Goal: Task Accomplishment & Management: Use online tool/utility

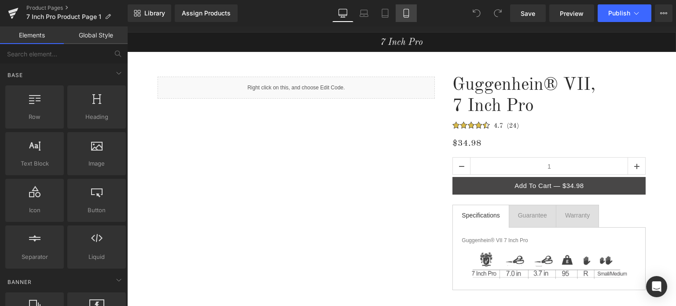
click at [407, 13] on icon at bounding box center [406, 13] width 9 height 9
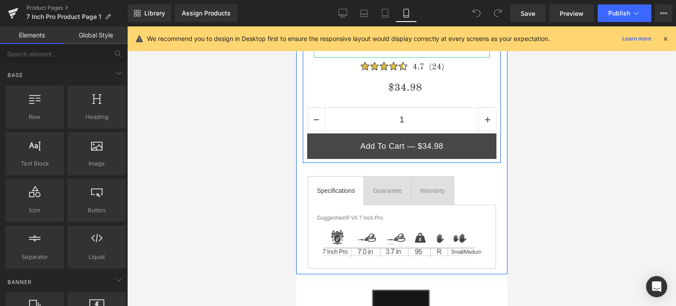
scroll to position [264, 0]
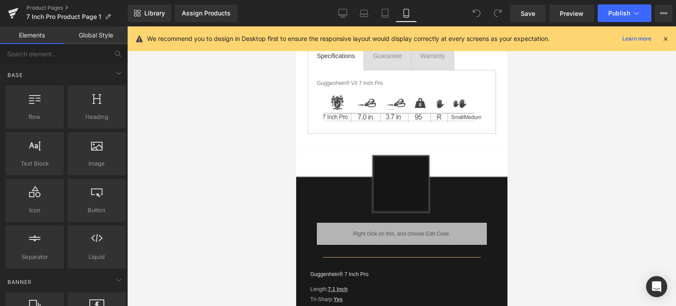
click at [666, 37] on icon at bounding box center [665, 39] width 8 height 8
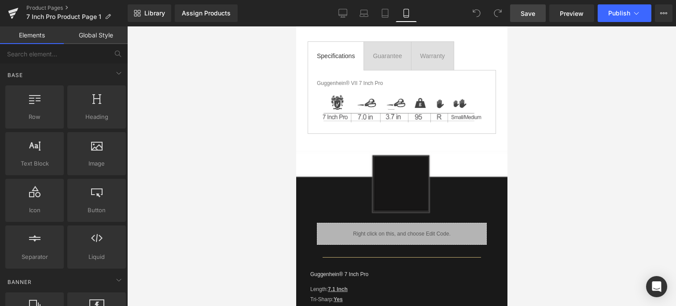
drag, startPoint x: 537, startPoint y: 14, endPoint x: 139, endPoint y: 133, distance: 415.2
click at [537, 14] on link "Save" at bounding box center [528, 13] width 36 height 18
click at [524, 12] on span "Save" at bounding box center [528, 13] width 15 height 9
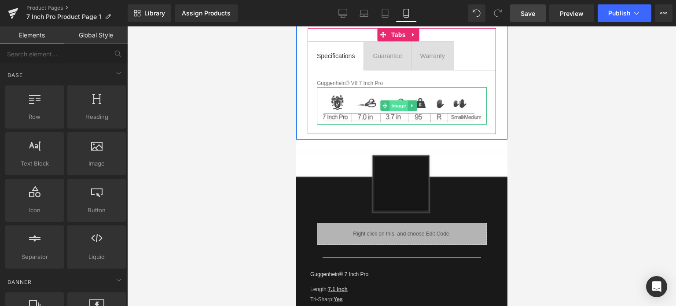
click at [392, 107] on span "Image" at bounding box center [398, 105] width 18 height 11
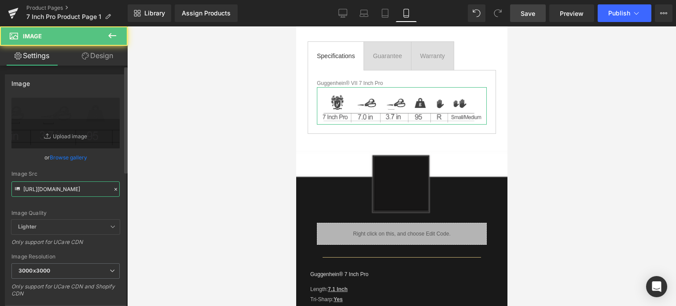
click at [57, 186] on input "[URL][DOMAIN_NAME]" at bounding box center [65, 188] width 108 height 15
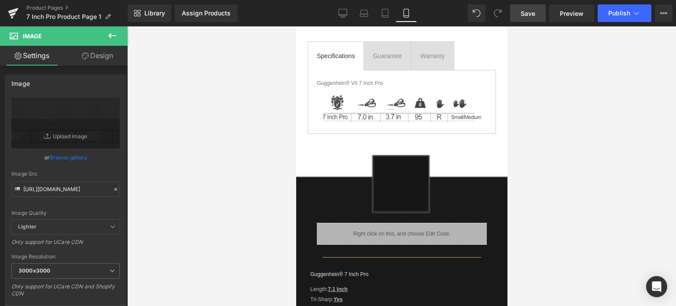
click at [211, 146] on div at bounding box center [401, 165] width 549 height 279
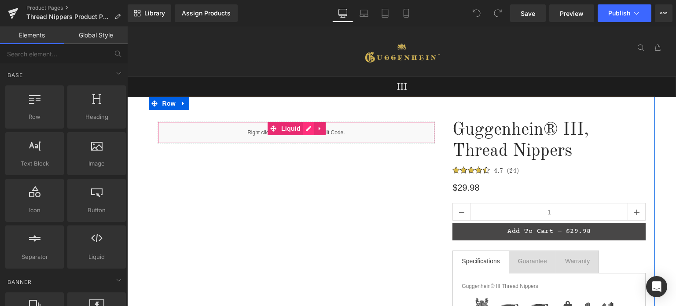
click at [303, 129] on div "Liquid" at bounding box center [297, 132] width 278 height 22
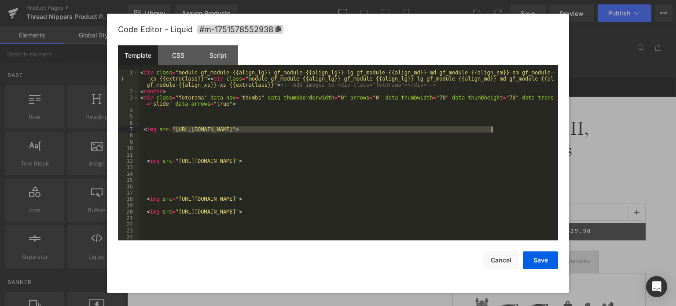
drag, startPoint x: 172, startPoint y: 129, endPoint x: 493, endPoint y: 130, distance: 320.3
click at [493, 130] on div "< div class = "module gf_module-{{align_lg}} gf_module-{{align_lg}}-lg gf_modul…" at bounding box center [347, 168] width 416 height 196
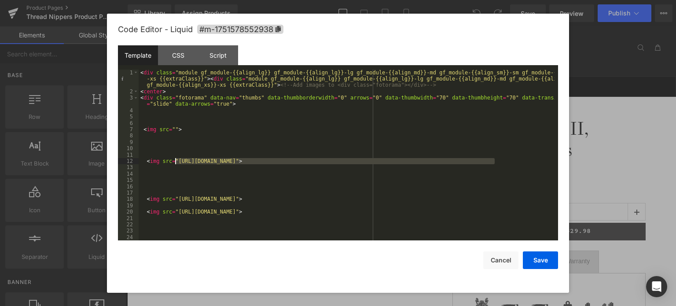
drag, startPoint x: 494, startPoint y: 161, endPoint x: 175, endPoint y: 163, distance: 318.6
click at [175, 163] on div "< div class = "module gf_module-{{align_lg}} gf_module-{{align_lg}}-lg gf_modul…" at bounding box center [347, 168] width 416 height 196
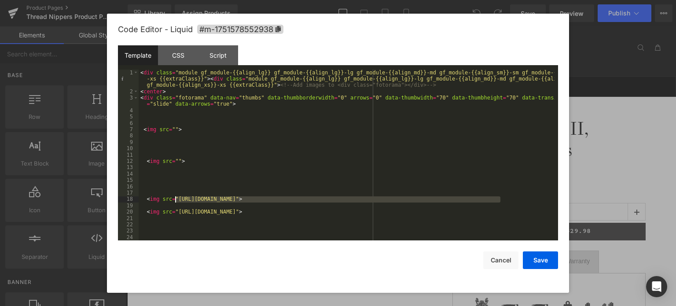
drag, startPoint x: 500, startPoint y: 197, endPoint x: 175, endPoint y: 201, distance: 325.6
click at [175, 201] on div "< div class = "module gf_module-{{align_lg}} gf_module-{{align_lg}}-lg gf_modul…" at bounding box center [347, 168] width 416 height 196
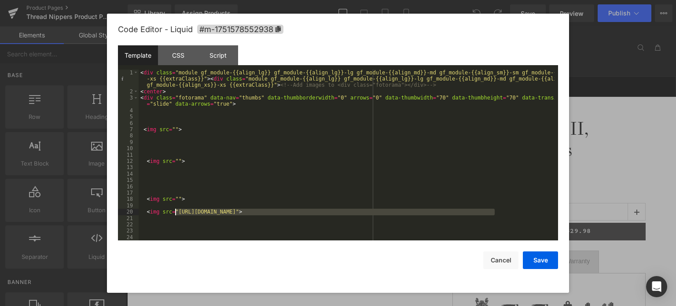
drag, startPoint x: 494, startPoint y: 211, endPoint x: 176, endPoint y: 213, distance: 317.7
click at [176, 213] on div "< div class = "module gf_module-{{align_lg}} gf_module-{{align_lg}}-lg gf_modul…" at bounding box center [347, 168] width 416 height 196
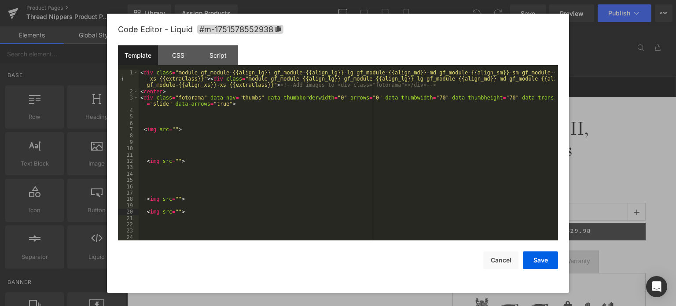
scroll to position [53, 0]
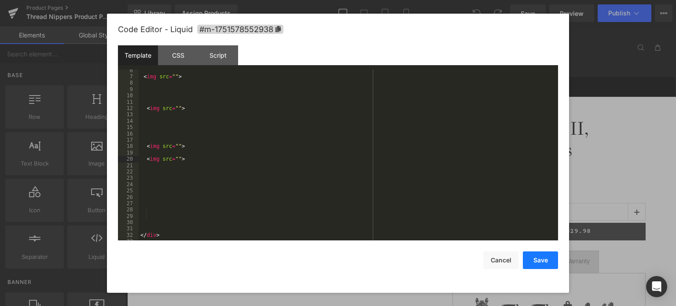
click at [536, 260] on button "Save" at bounding box center [540, 260] width 35 height 18
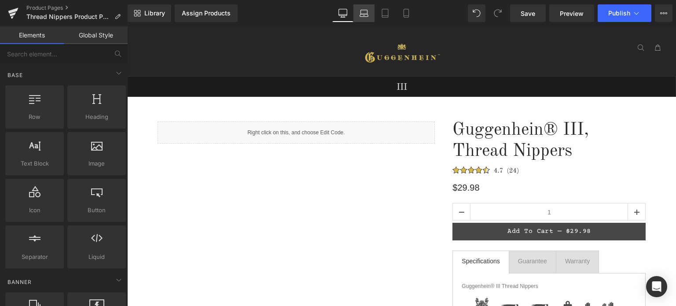
click at [366, 15] on icon at bounding box center [363, 13] width 9 height 9
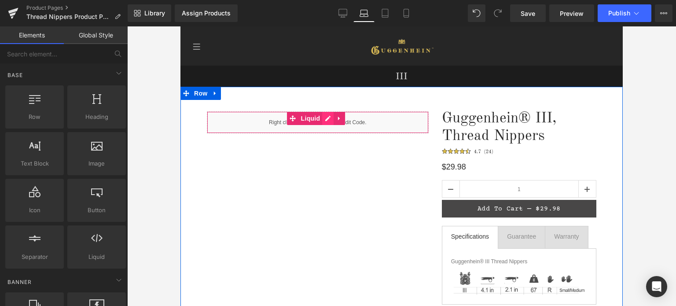
click at [325, 120] on div "Liquid" at bounding box center [318, 122] width 222 height 22
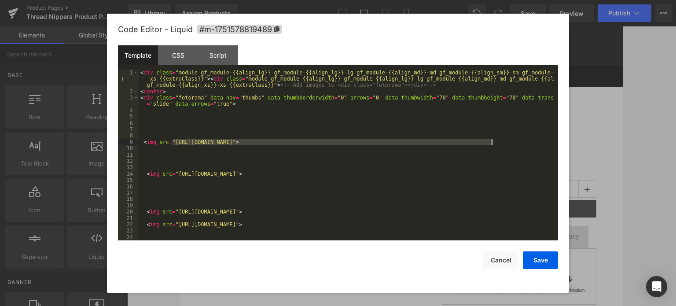
drag, startPoint x: 173, startPoint y: 140, endPoint x: 492, endPoint y: 144, distance: 318.6
click at [492, 144] on div "< div class = "module gf_module-{{align_lg}} gf_module-{{align_lg}}-lg gf_modul…" at bounding box center [347, 168] width 416 height 196
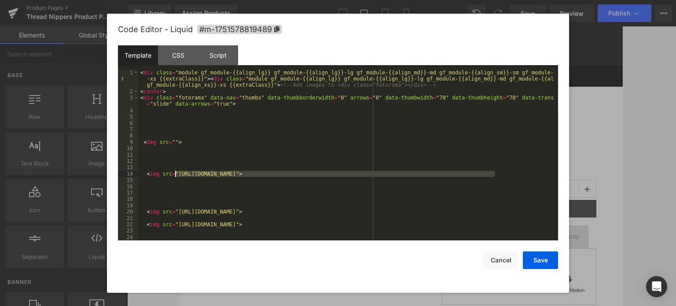
drag, startPoint x: 494, startPoint y: 175, endPoint x: 175, endPoint y: 174, distance: 318.6
click at [175, 174] on div "< div class = "module gf_module-{{align_lg}} gf_module-{{align_lg}}-lg gf_modul…" at bounding box center [347, 168] width 416 height 196
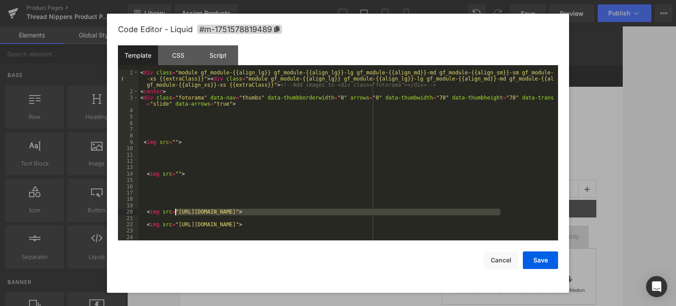
drag, startPoint x: 500, startPoint y: 211, endPoint x: 176, endPoint y: 213, distance: 324.3
click at [176, 213] on div "< div class = "module gf_module-{{align_lg}} gf_module-{{align_lg}}-lg gf_modul…" at bounding box center [347, 168] width 416 height 196
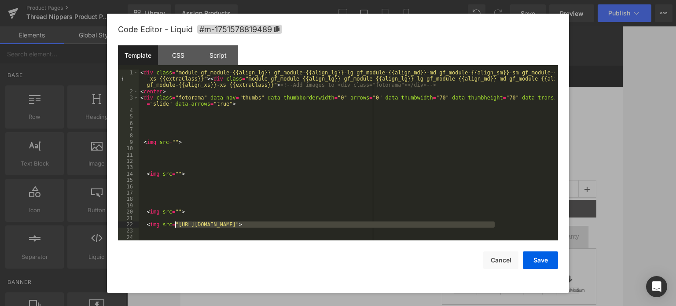
drag, startPoint x: 495, startPoint y: 224, endPoint x: 175, endPoint y: 225, distance: 319.4
click at [175, 225] on div "< div class = "module gf_module-{{align_lg}} gf_module-{{align_lg}}-lg gf_modul…" at bounding box center [347, 168] width 416 height 196
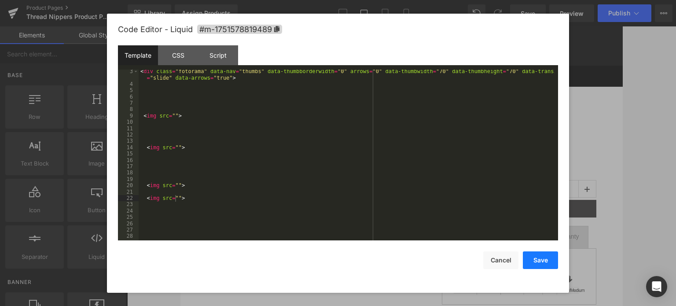
click at [543, 257] on button "Save" at bounding box center [540, 260] width 35 height 18
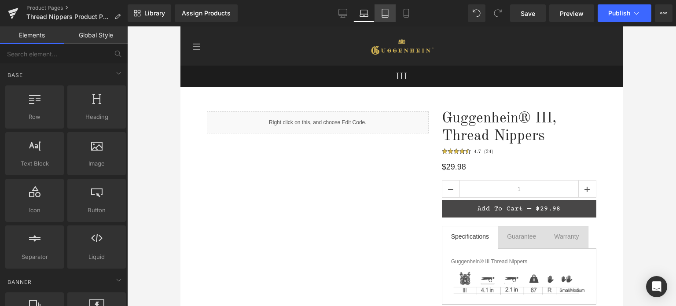
click at [386, 13] on icon at bounding box center [385, 13] width 9 height 9
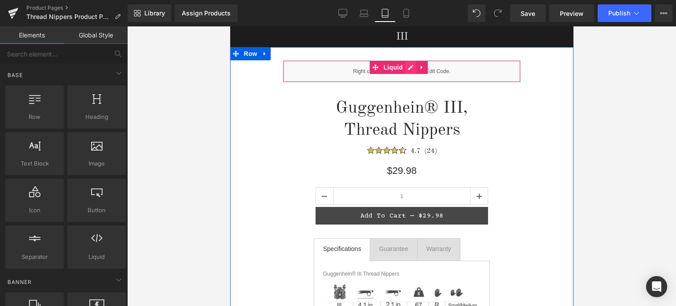
click at [412, 68] on div "Liquid" at bounding box center [401, 71] width 238 height 22
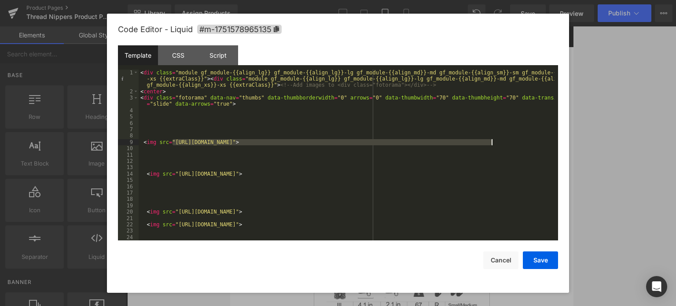
drag, startPoint x: 172, startPoint y: 142, endPoint x: 493, endPoint y: 142, distance: 320.3
click at [493, 142] on div "< div class = "module gf_module-{{align_lg}} gf_module-{{align_lg}}-lg gf_modul…" at bounding box center [347, 168] width 416 height 196
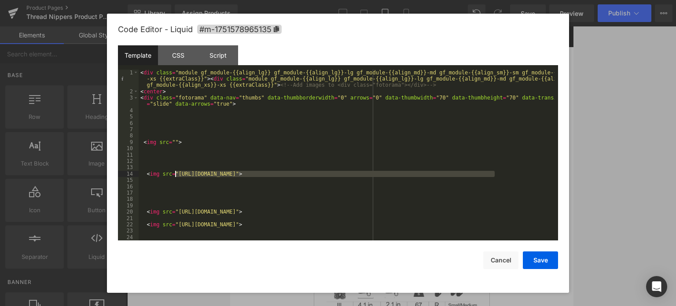
drag, startPoint x: 494, startPoint y: 173, endPoint x: 176, endPoint y: 176, distance: 318.1
click at [176, 176] on div "< div class = "module gf_module-{{align_lg}} gf_module-{{align_lg}}-lg gf_modul…" at bounding box center [347, 168] width 416 height 196
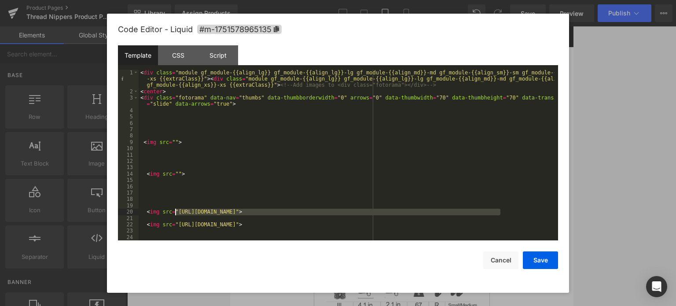
drag, startPoint x: 501, startPoint y: 209, endPoint x: 176, endPoint y: 212, distance: 324.3
click at [176, 212] on div "< div class = "module gf_module-{{align_lg}} gf_module-{{align_lg}}-lg gf_modul…" at bounding box center [347, 168] width 416 height 196
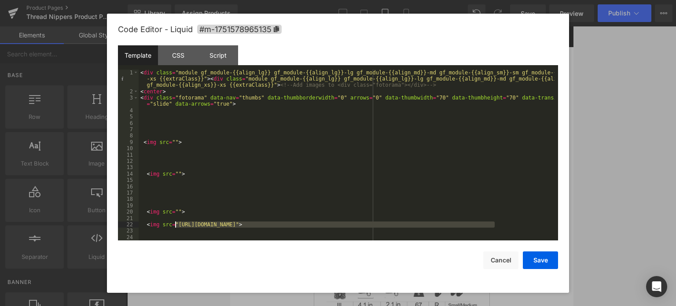
drag, startPoint x: 495, startPoint y: 223, endPoint x: 176, endPoint y: 226, distance: 318.6
click at [176, 226] on div "< div class = "module gf_module-{{align_lg}} gf_module-{{align_lg}}-lg gf_modul…" at bounding box center [347, 168] width 416 height 196
click at [544, 262] on button "Save" at bounding box center [540, 260] width 35 height 18
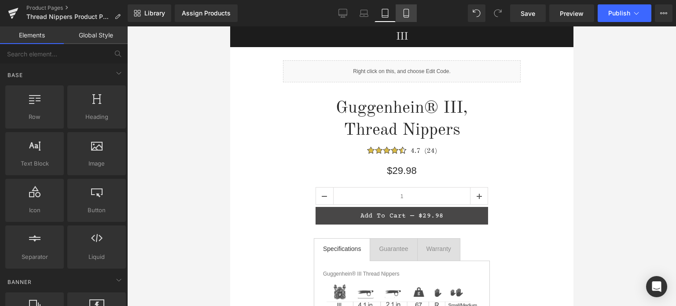
click at [408, 16] on icon at bounding box center [405, 13] width 5 height 8
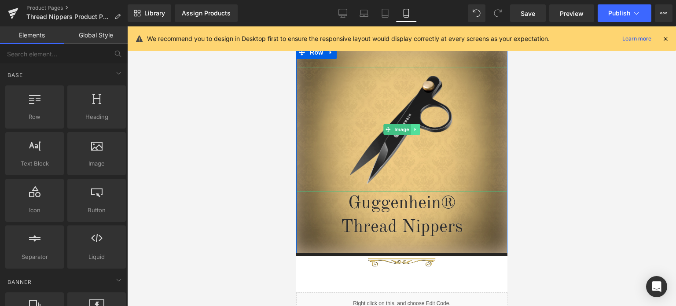
click at [411, 132] on link at bounding box center [415, 129] width 9 height 11
click at [415, 132] on link at bounding box center [419, 129] width 9 height 11
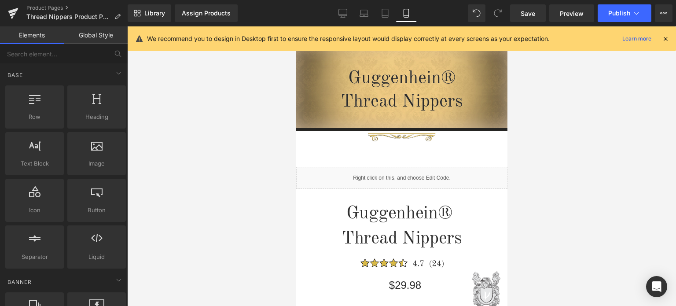
click at [664, 38] on icon at bounding box center [665, 39] width 8 height 8
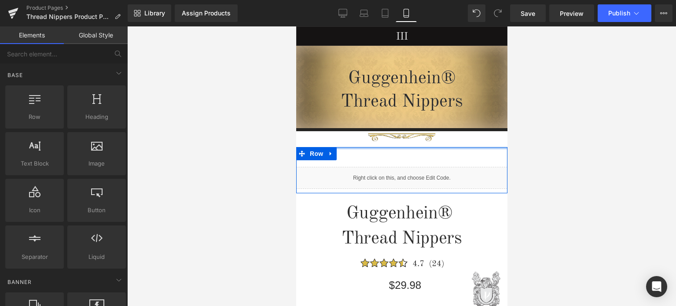
scroll to position [127, 0]
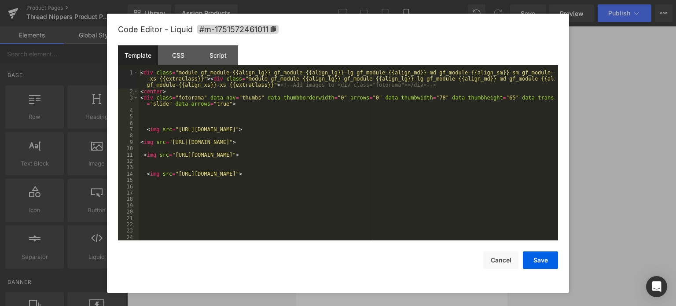
click at [411, 88] on div "Liquid" at bounding box center [401, 90] width 211 height 22
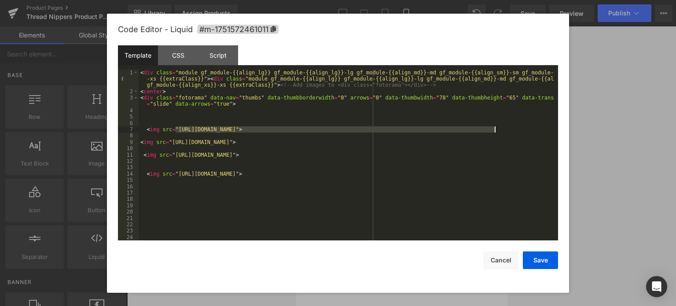
drag, startPoint x: 175, startPoint y: 130, endPoint x: 494, endPoint y: 129, distance: 319.0
click at [494, 129] on div "< div class = "module gf_module-{{align_lg}} gf_module-{{align_lg}}-lg gf_modul…" at bounding box center [347, 168] width 416 height 196
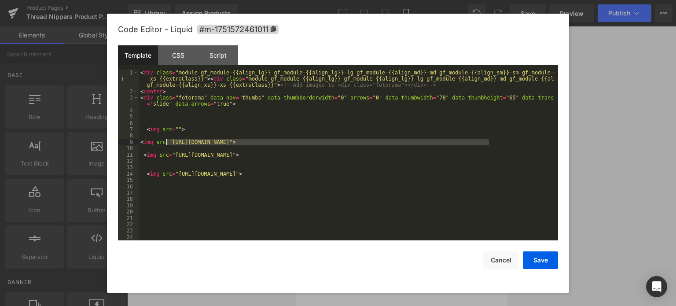
drag, startPoint x: 488, startPoint y: 142, endPoint x: 167, endPoint y: 143, distance: 321.2
click at [167, 143] on div "< div class = "module gf_module-{{align_lg}} gf_module-{{align_lg}}-lg gf_modul…" at bounding box center [347, 168] width 416 height 196
click at [172, 143] on div "< div class = "module gf_module-{{align_lg}} gf_module-{{align_lg}}-lg gf_modul…" at bounding box center [347, 155] width 416 height 171
drag, startPoint x: 169, startPoint y: 143, endPoint x: 487, endPoint y: 143, distance: 317.7
click at [487, 143] on div "< div class = "module gf_module-{{align_lg}} gf_module-{{align_lg}}-lg gf_modul…" at bounding box center [347, 168] width 416 height 196
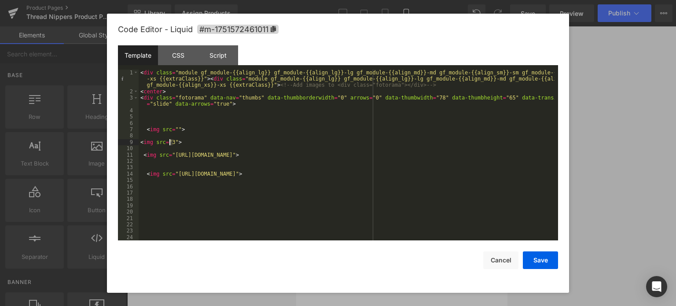
click at [170, 143] on div "< div class = "module gf_module-{{align_lg}} gf_module-{{align_lg}}-lg gf_modul…" at bounding box center [347, 168] width 416 height 196
drag, startPoint x: 497, startPoint y: 156, endPoint x: 172, endPoint y: 156, distance: 325.2
click at [172, 156] on div "< div class = "module gf_module-{{align_lg}} gf_module-{{align_lg}}-lg gf_modul…" at bounding box center [347, 168] width 416 height 196
drag, startPoint x: 495, startPoint y: 173, endPoint x: 176, endPoint y: 175, distance: 318.6
click at [176, 175] on div "< div class = "module gf_module-{{align_lg}} gf_module-{{align_lg}}-lg gf_modul…" at bounding box center [347, 168] width 416 height 196
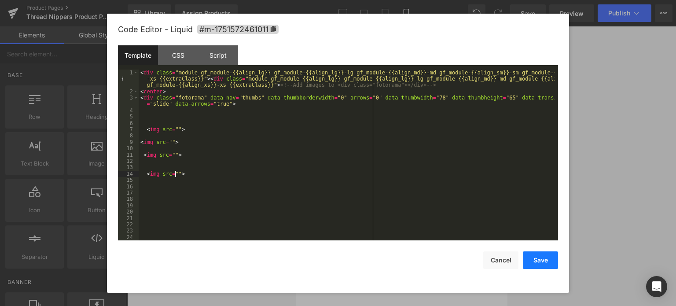
click at [539, 258] on button "Save" at bounding box center [540, 260] width 35 height 18
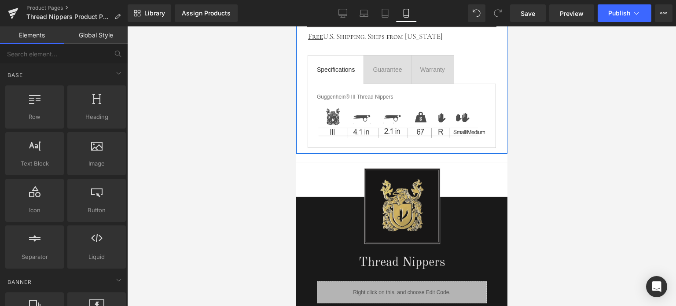
scroll to position [391, 0]
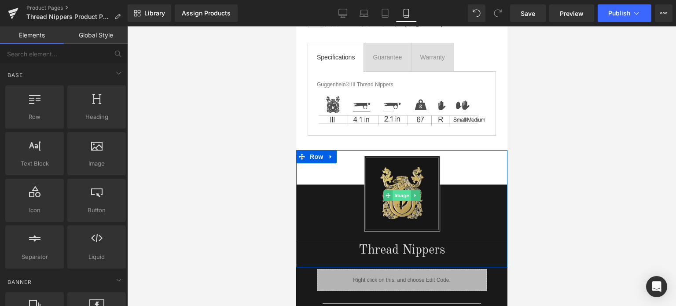
click at [399, 191] on span "Image" at bounding box center [401, 195] width 18 height 11
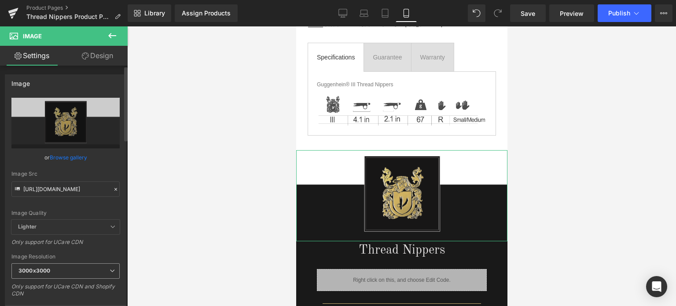
click at [60, 270] on span "3000x3000" at bounding box center [65, 270] width 108 height 15
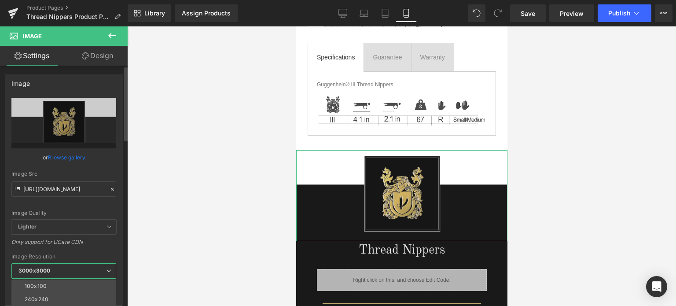
click at [62, 282] on li "100x100" at bounding box center [65, 285] width 109 height 13
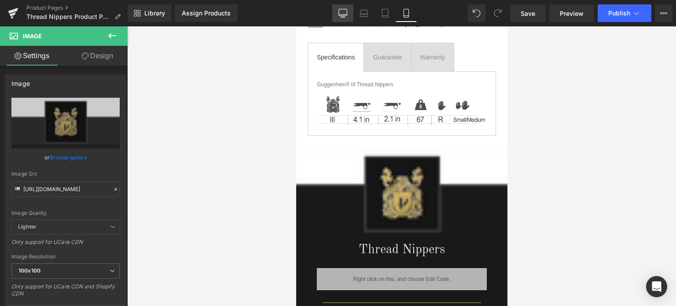
click at [341, 13] on icon at bounding box center [342, 13] width 9 height 9
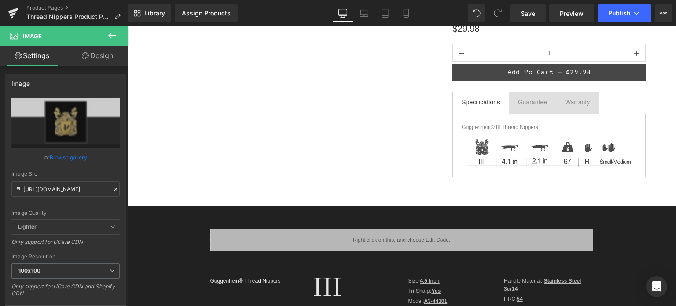
scroll to position [264, 0]
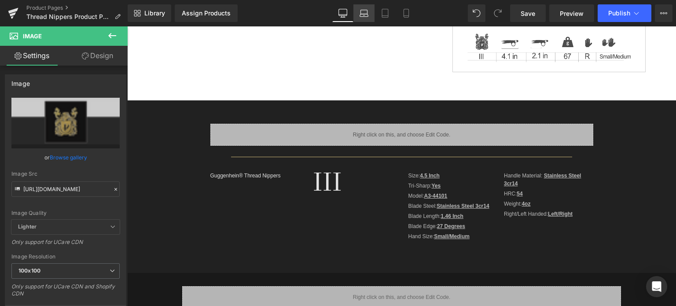
click at [362, 13] on icon at bounding box center [363, 13] width 9 height 9
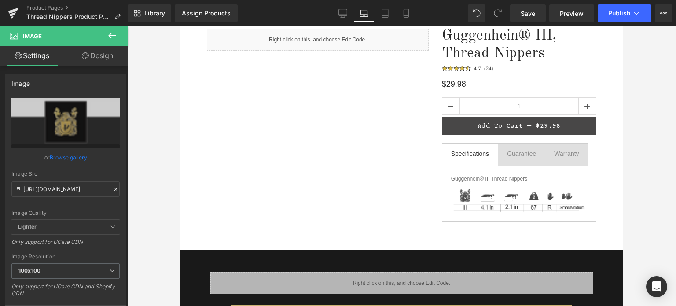
scroll to position [220, 0]
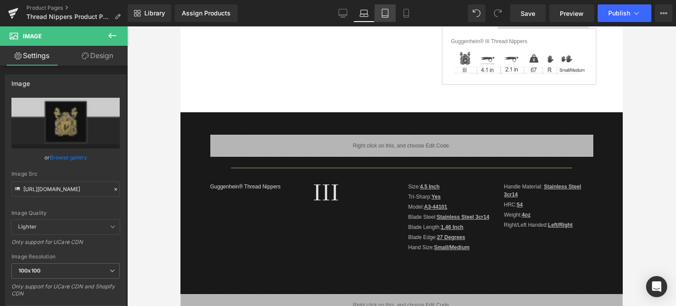
click at [386, 13] on icon at bounding box center [385, 13] width 9 height 9
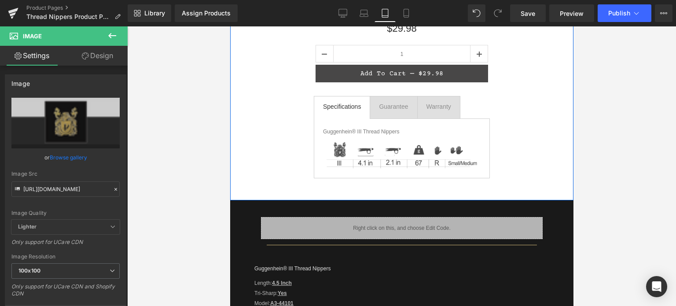
scroll to position [264, 0]
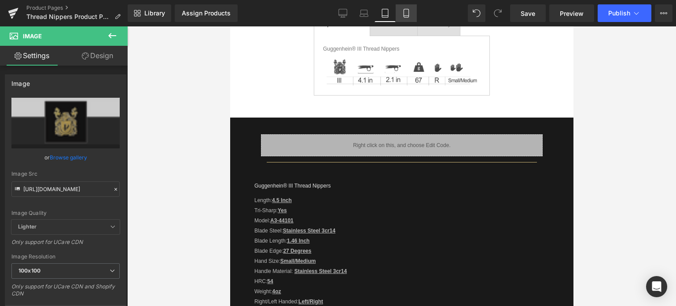
click at [404, 10] on icon at bounding box center [405, 13] width 5 height 8
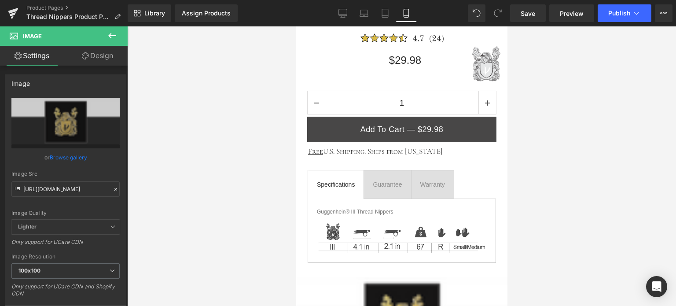
scroll to position [416, 0]
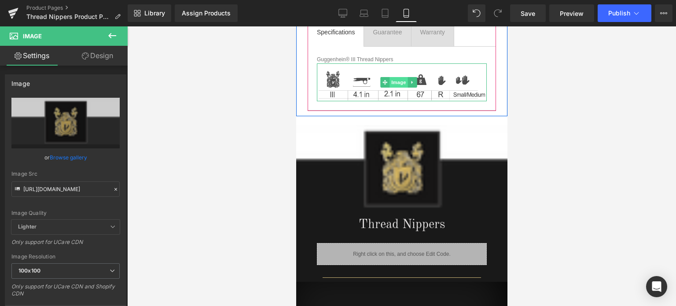
click at [401, 82] on span "Image" at bounding box center [398, 82] width 18 height 11
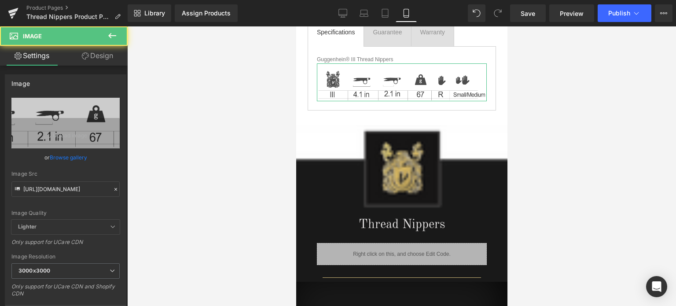
drag, startPoint x: 101, startPoint y: 59, endPoint x: 73, endPoint y: 231, distance: 174.3
click at [102, 59] on link "Design" at bounding box center [98, 56] width 64 height 20
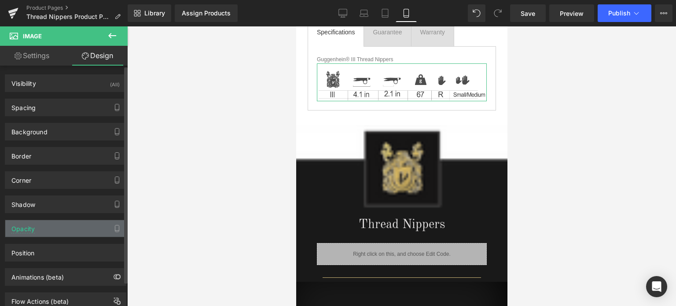
click at [73, 229] on div "Opacity" at bounding box center [65, 228] width 121 height 17
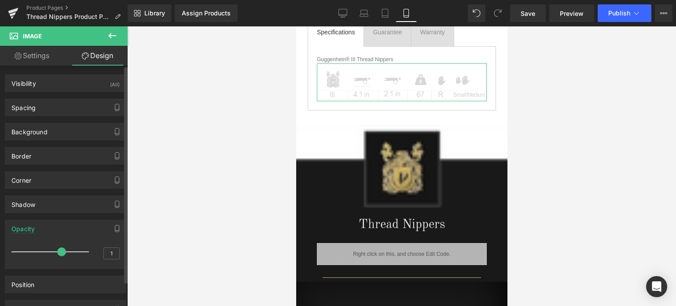
drag, startPoint x: 77, startPoint y: 249, endPoint x: 0, endPoint y: 255, distance: 77.2
click at [0, 255] on div "Opacity 1 1" at bounding box center [66, 241] width 132 height 56
click at [382, 15] on icon at bounding box center [385, 13] width 6 height 8
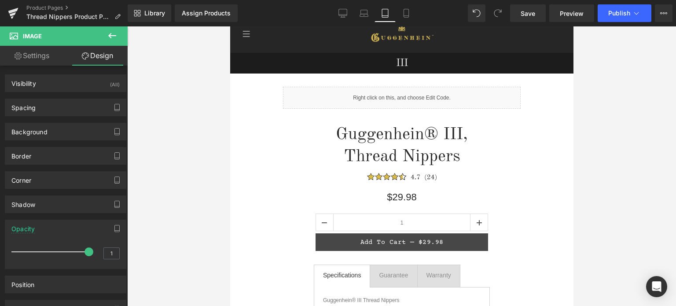
scroll to position [176, 0]
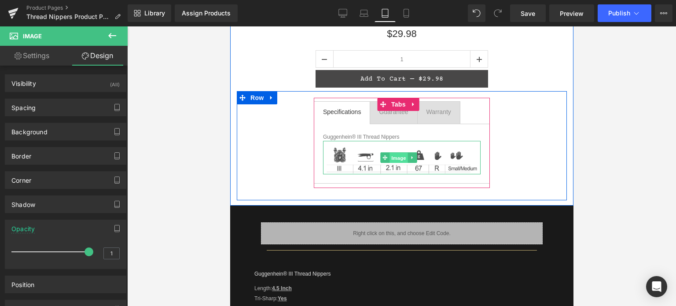
click at [396, 157] on span "Image" at bounding box center [398, 158] width 18 height 11
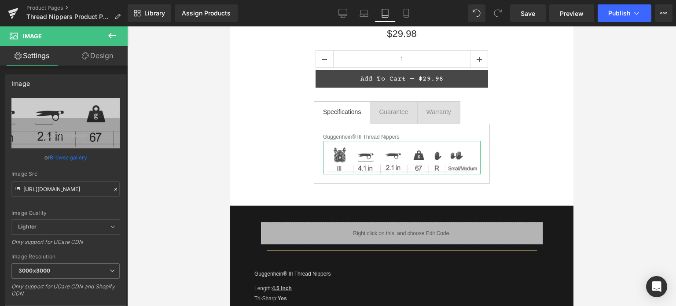
click at [95, 56] on link "Design" at bounding box center [98, 56] width 64 height 20
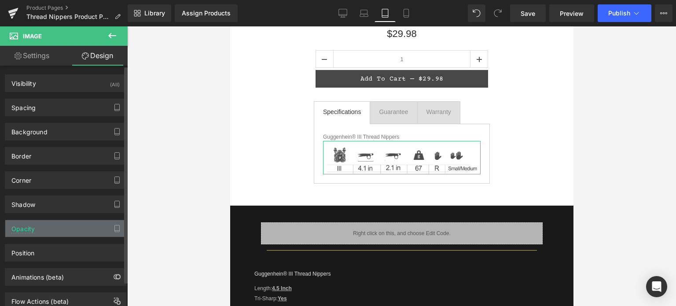
click at [73, 230] on div "Opacity" at bounding box center [65, 228] width 121 height 17
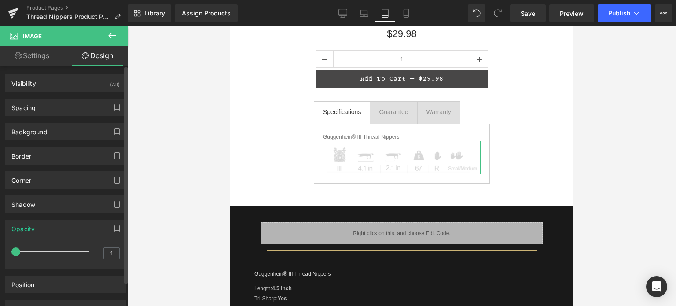
drag, startPoint x: 79, startPoint y: 250, endPoint x: 4, endPoint y: 254, distance: 75.3
click at [4, 254] on div "Opacity 1 1" at bounding box center [66, 241] width 132 height 56
click at [363, 14] on icon at bounding box center [363, 13] width 9 height 9
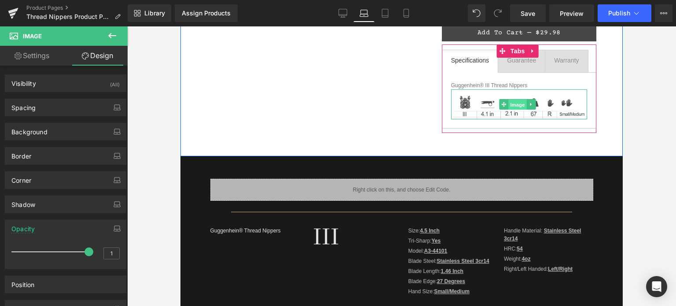
click at [517, 105] on span "Image" at bounding box center [518, 104] width 18 height 11
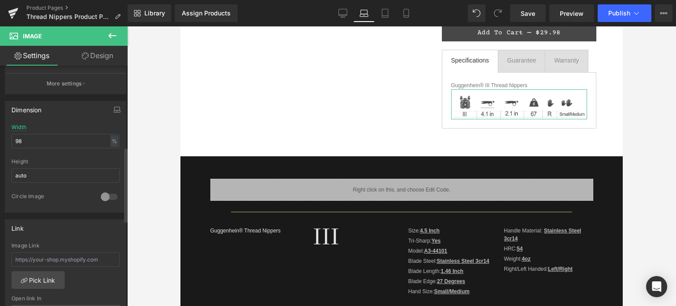
scroll to position [264, 0]
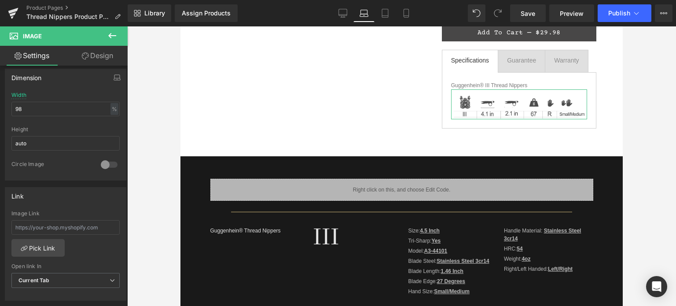
click at [98, 57] on link "Design" at bounding box center [98, 56] width 64 height 20
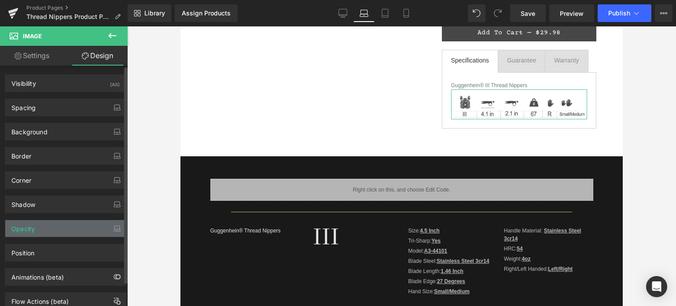
click at [60, 228] on div "Opacity" at bounding box center [65, 228] width 121 height 17
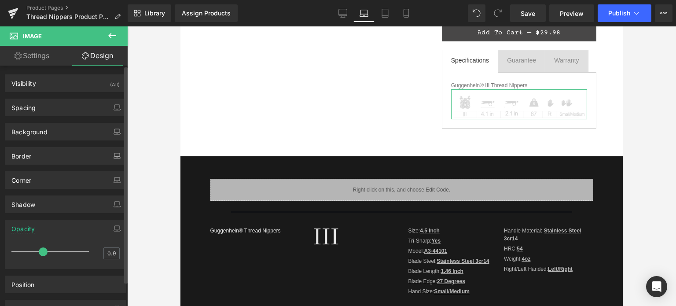
drag, startPoint x: 76, startPoint y: 250, endPoint x: 10, endPoint y: 252, distance: 66.5
click at [10, 252] on div "1 0.9" at bounding box center [65, 256] width 121 height 26
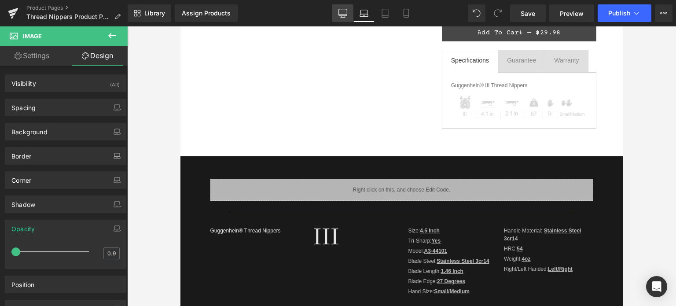
click at [344, 15] on icon at bounding box center [343, 15] width 8 height 0
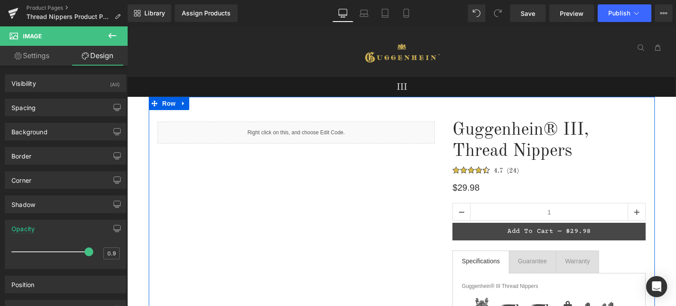
scroll to position [132, 0]
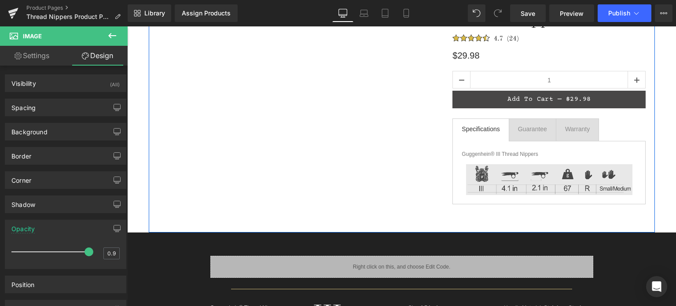
click at [546, 180] on div "Image" at bounding box center [549, 176] width 175 height 37
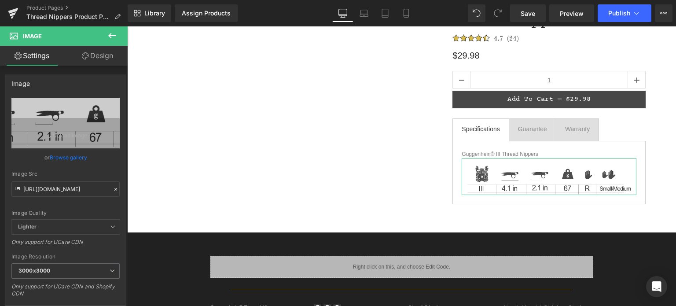
click at [97, 59] on link "Design" at bounding box center [98, 56] width 64 height 20
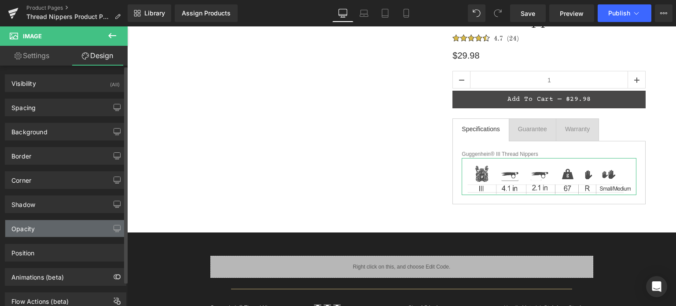
click at [69, 226] on div "Opacity" at bounding box center [65, 228] width 121 height 17
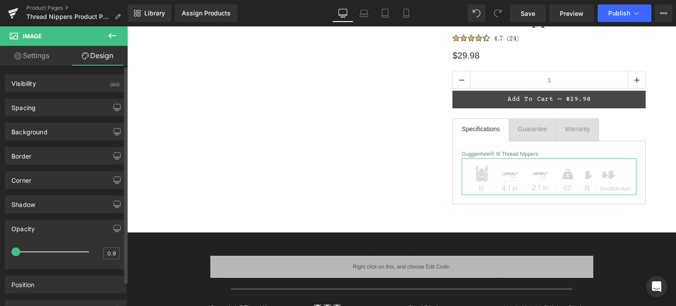
drag, startPoint x: 76, startPoint y: 249, endPoint x: 0, endPoint y: 248, distance: 75.7
click at [1, 249] on div "Opacity 1 0.9" at bounding box center [66, 241] width 132 height 56
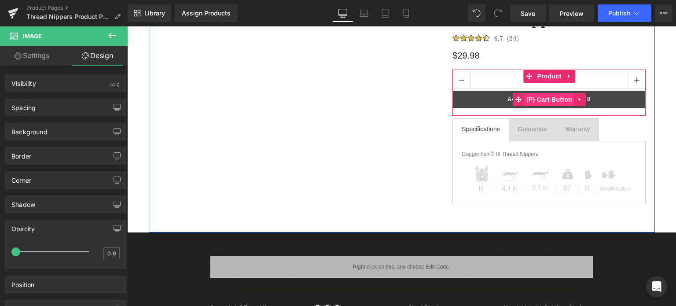
click at [550, 100] on span "(P) Cart Button" at bounding box center [549, 99] width 50 height 13
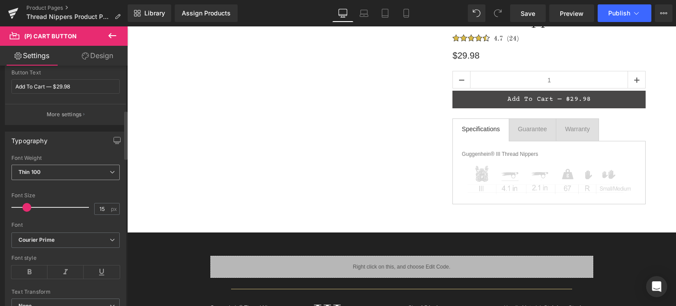
scroll to position [220, 0]
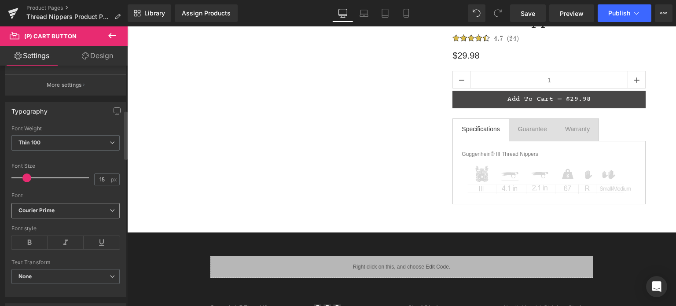
click at [75, 207] on b "Courier Prime" at bounding box center [63, 210] width 91 height 7
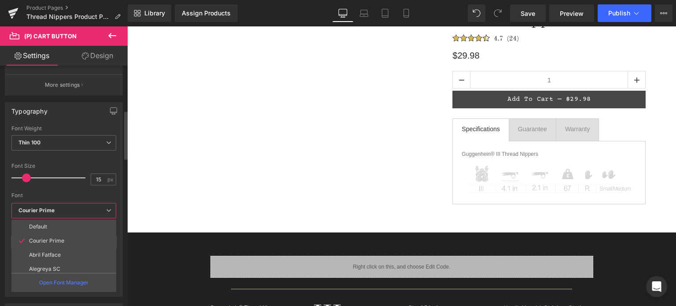
drag, startPoint x: 74, startPoint y: 225, endPoint x: 81, endPoint y: 224, distance: 7.1
click at [74, 225] on li "Default" at bounding box center [65, 227] width 109 height 14
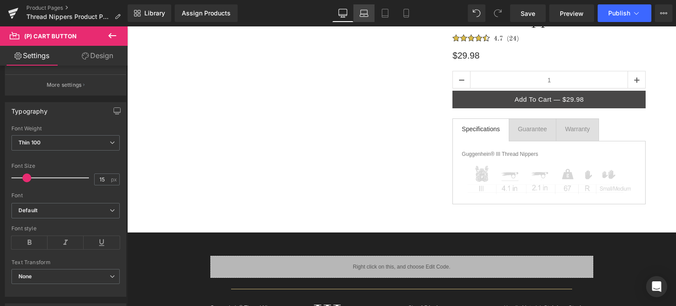
click at [365, 11] on icon at bounding box center [363, 13] width 9 height 9
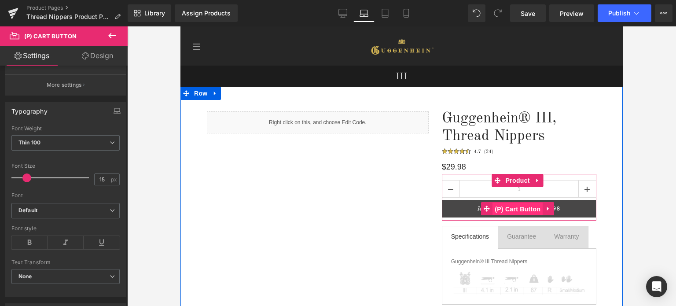
click at [524, 212] on span "(P) Cart Button" at bounding box center [517, 208] width 50 height 13
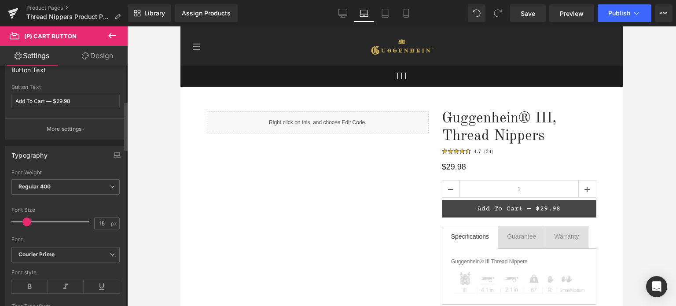
scroll to position [264, 0]
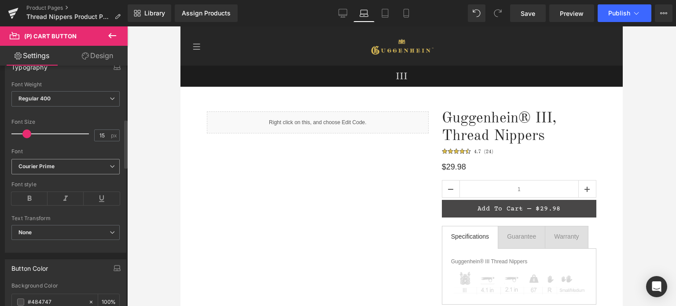
click at [72, 169] on b "Courier Prime" at bounding box center [63, 166] width 91 height 7
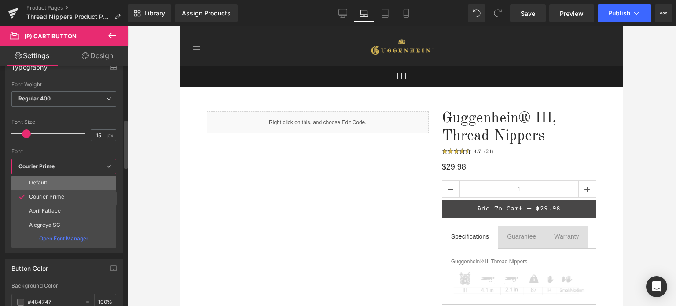
click at [67, 177] on li "Default" at bounding box center [65, 183] width 109 height 14
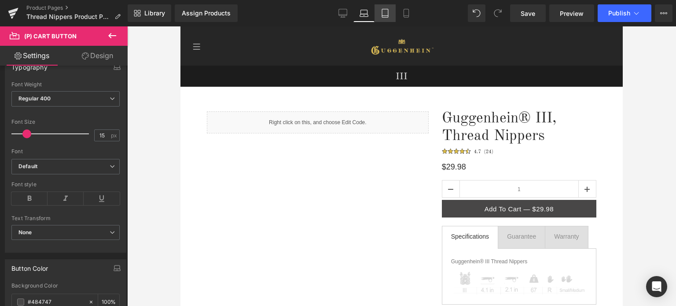
click at [383, 15] on icon at bounding box center [385, 13] width 9 height 9
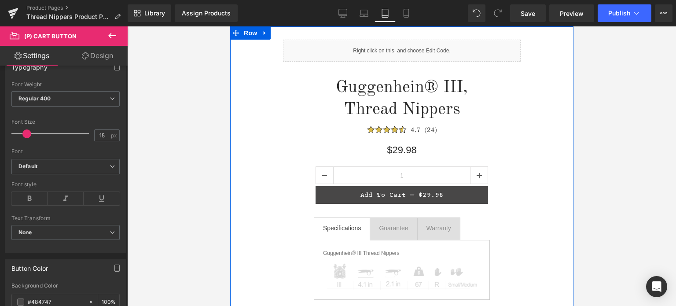
scroll to position [88, 0]
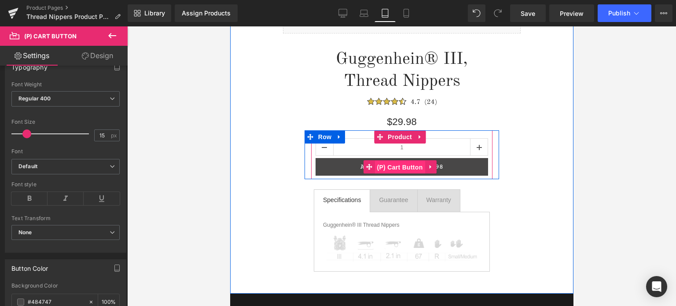
click at [407, 167] on span "(P) Cart Button" at bounding box center [399, 167] width 50 height 13
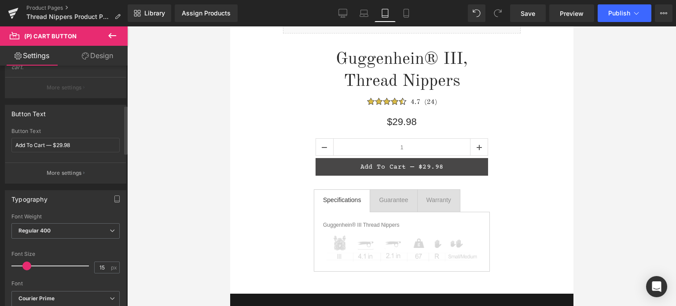
scroll to position [220, 0]
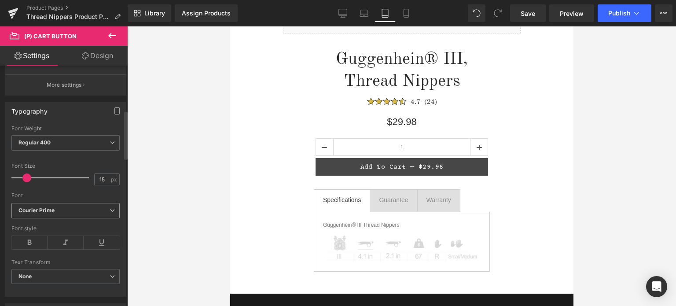
drag, startPoint x: 66, startPoint y: 208, endPoint x: 76, endPoint y: 229, distance: 23.1
click at [67, 208] on b "Courier Prime" at bounding box center [63, 210] width 91 height 7
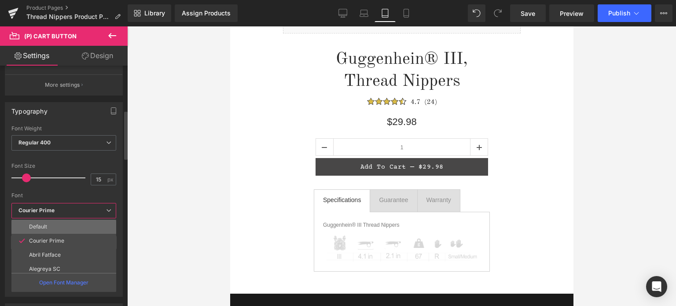
click at [73, 228] on li "Default" at bounding box center [65, 227] width 109 height 14
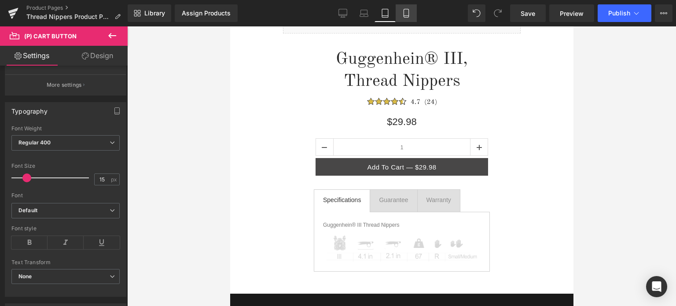
click at [408, 14] on icon at bounding box center [406, 13] width 9 height 9
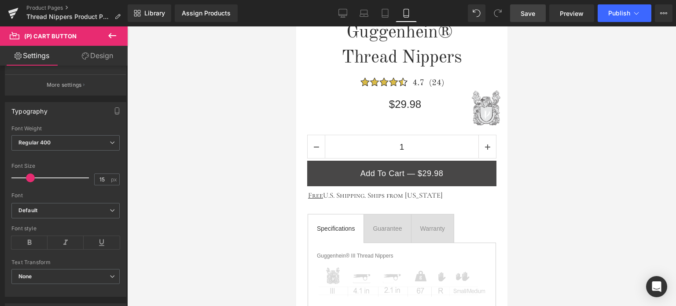
click at [526, 11] on span "Save" at bounding box center [528, 13] width 15 height 9
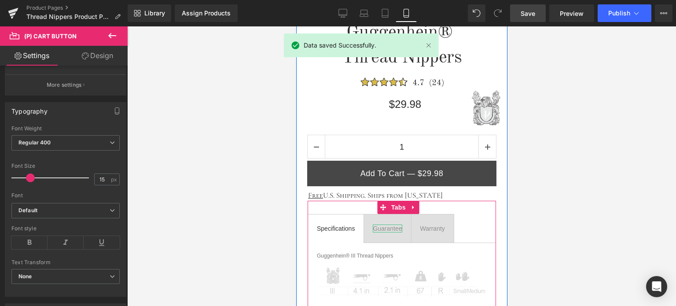
click at [388, 227] on div "Guarantee" at bounding box center [386, 228] width 29 height 8
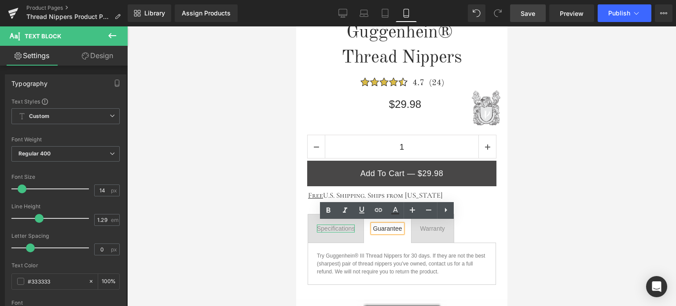
click at [340, 227] on div "Specifications" at bounding box center [335, 228] width 38 height 8
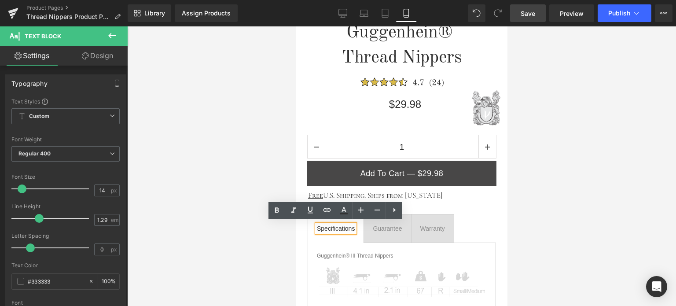
click at [536, 14] on link "Save" at bounding box center [528, 13] width 36 height 18
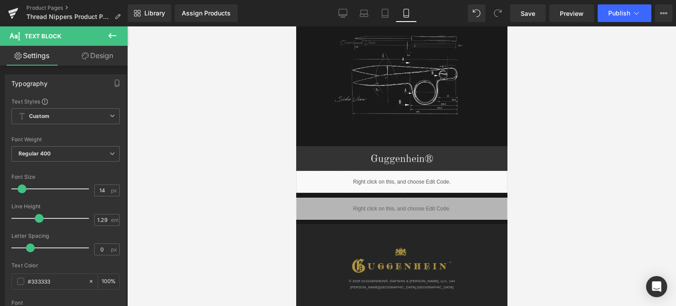
scroll to position [1056, 0]
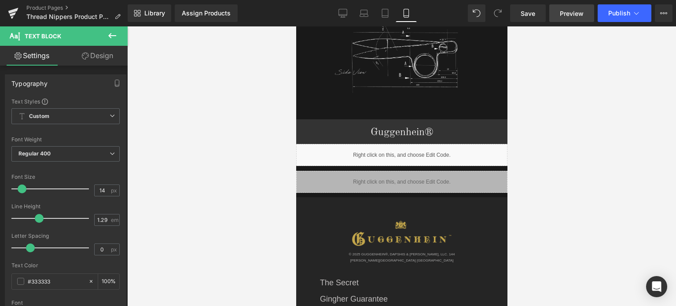
click at [568, 15] on span "Preview" at bounding box center [572, 13] width 24 height 9
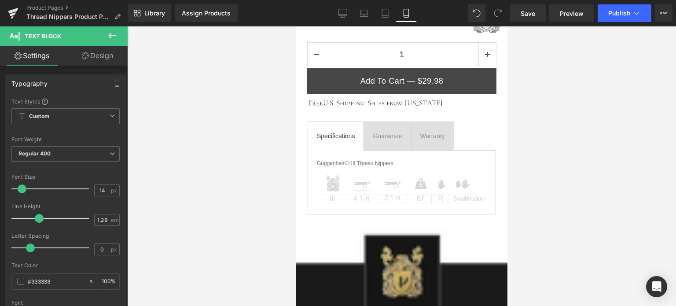
scroll to position [264, 0]
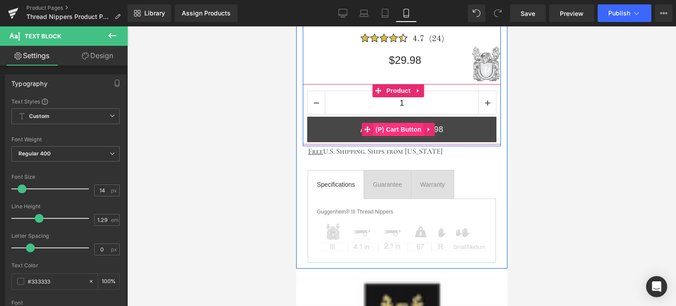
click at [392, 127] on span "(P) Cart Button" at bounding box center [398, 129] width 50 height 13
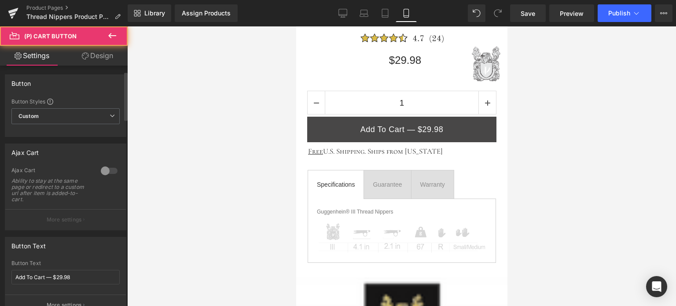
scroll to position [176, 0]
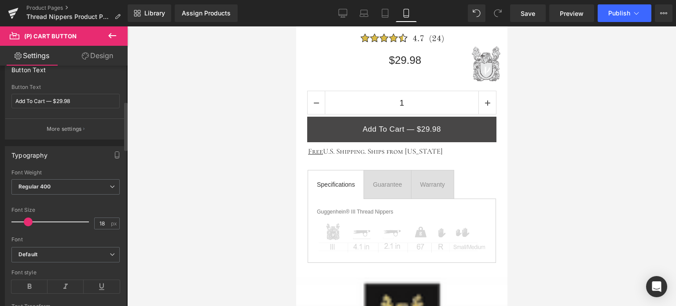
click at [27, 221] on span at bounding box center [28, 221] width 9 height 9
click at [527, 7] on link "Save" at bounding box center [528, 13] width 36 height 18
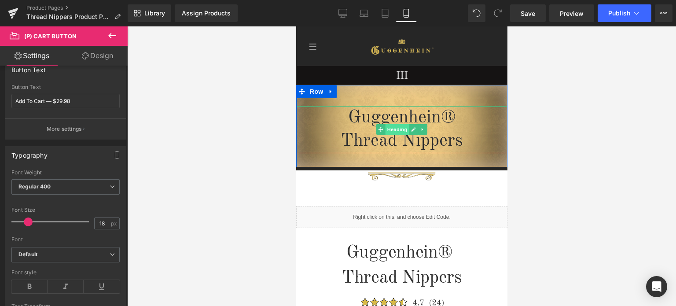
click at [394, 128] on span "Heading" at bounding box center [397, 129] width 24 height 11
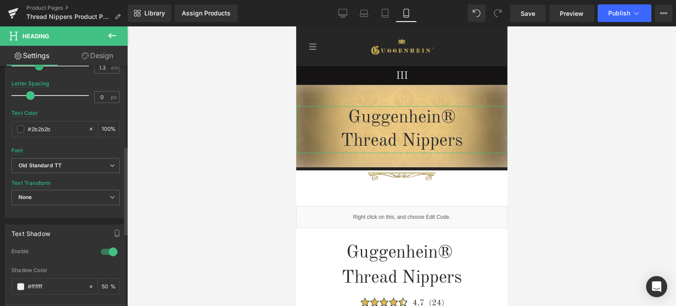
scroll to position [352, 0]
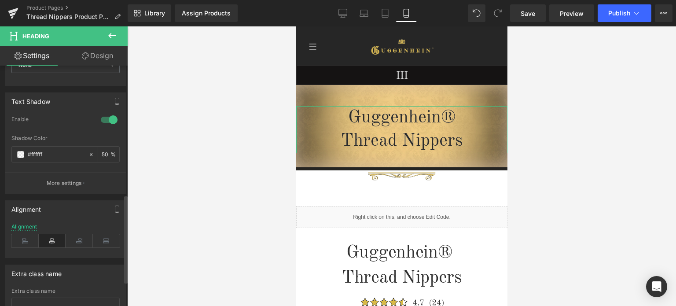
click at [103, 121] on div at bounding box center [109, 120] width 21 height 14
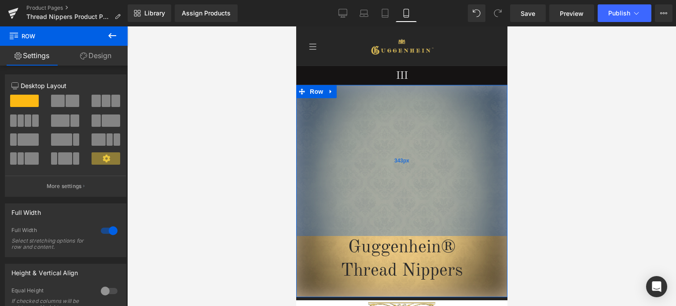
drag, startPoint x: 429, startPoint y: 87, endPoint x: 430, endPoint y: 216, distance: 129.8
click at [430, 216] on div "343px" at bounding box center [401, 160] width 211 height 151
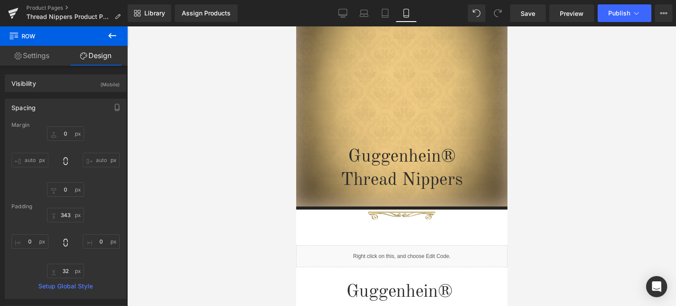
scroll to position [180, 0]
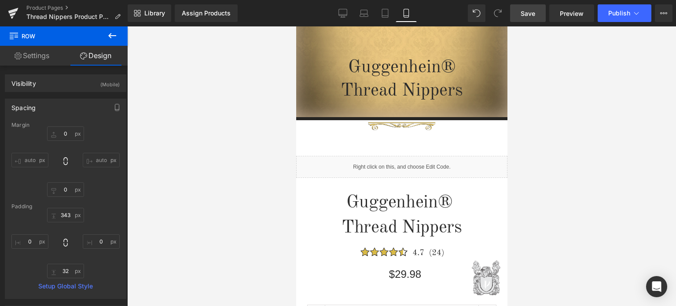
click at [528, 12] on span "Save" at bounding box center [528, 13] width 15 height 9
click at [394, 79] on span "Heading" at bounding box center [397, 79] width 24 height 11
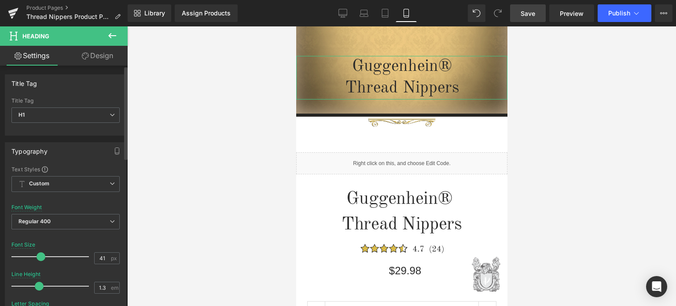
click at [39, 254] on span at bounding box center [41, 256] width 9 height 9
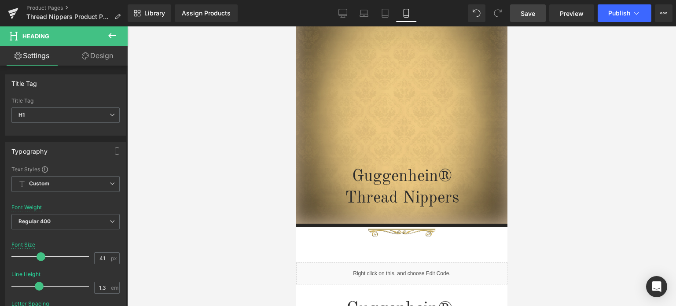
scroll to position [10, 0]
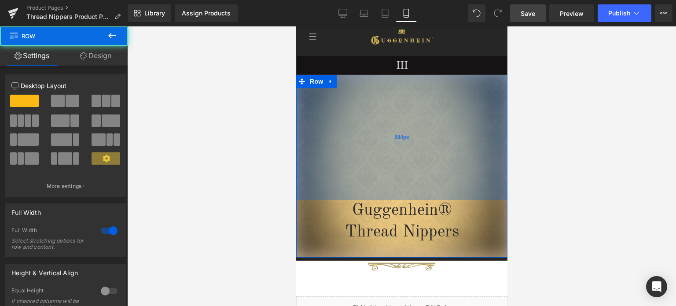
drag, startPoint x: 454, startPoint y: 125, endPoint x: 453, endPoint y: 106, distance: 18.1
click at [453, 106] on div "284px" at bounding box center [401, 137] width 211 height 125
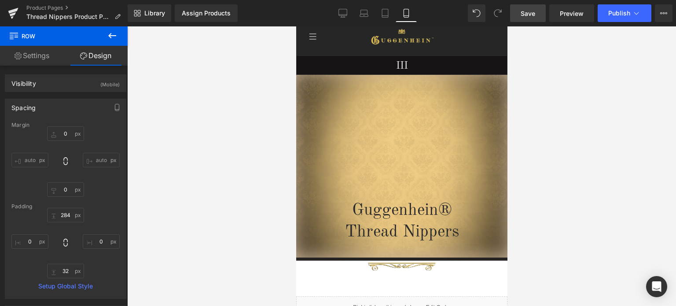
click at [531, 13] on span "Save" at bounding box center [528, 13] width 15 height 9
click at [109, 33] on icon at bounding box center [112, 35] width 11 height 11
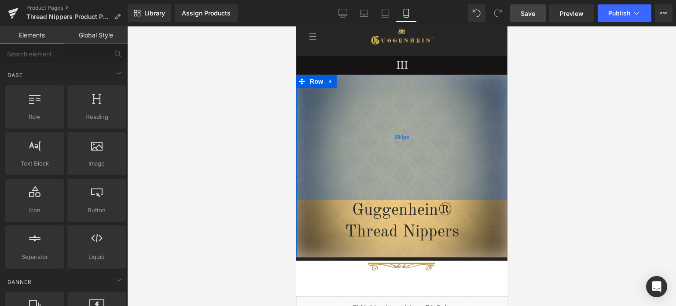
drag, startPoint x: 447, startPoint y: 201, endPoint x: 390, endPoint y: 194, distance: 57.7
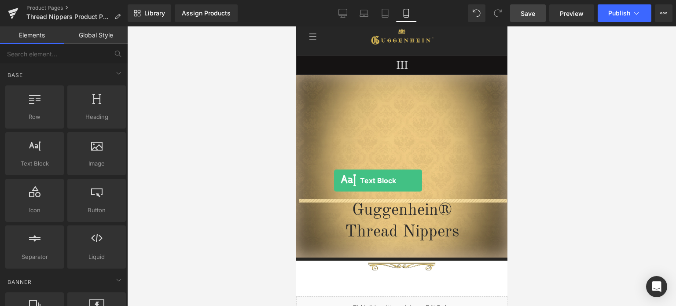
drag, startPoint x: 392, startPoint y: 183, endPoint x: 336, endPoint y: 181, distance: 55.9
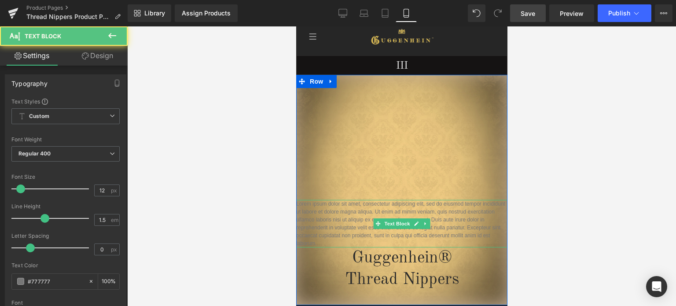
click at [341, 240] on p "Lorem ipsum dolor sit amet, consectetur adipiscing elit, sed do eiusmod tempor …" at bounding box center [401, 224] width 211 height 48
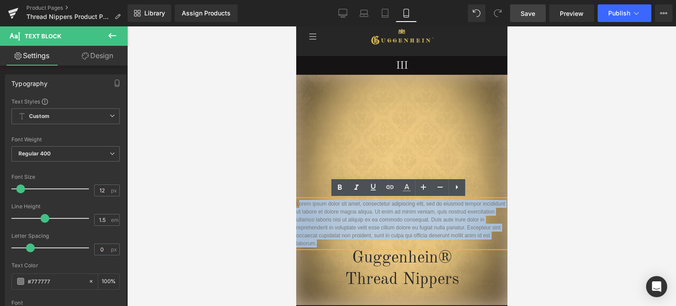
drag, startPoint x: 341, startPoint y: 240, endPoint x: 296, endPoint y: 203, distance: 59.1
click at [296, 203] on p "Lorem ipsum dolor sit amet, consectetur adipiscing elit, sed do eiusmod tempor …" at bounding box center [401, 224] width 211 height 48
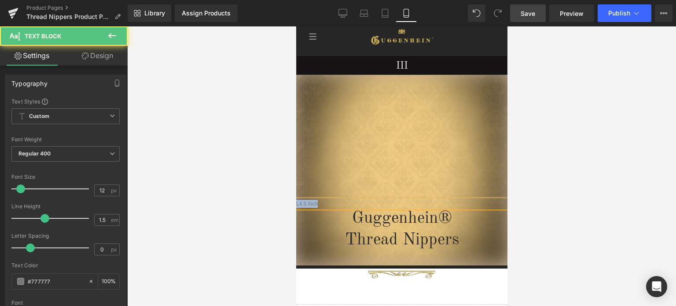
drag, startPoint x: 326, startPoint y: 203, endPoint x: 284, endPoint y: 206, distance: 42.3
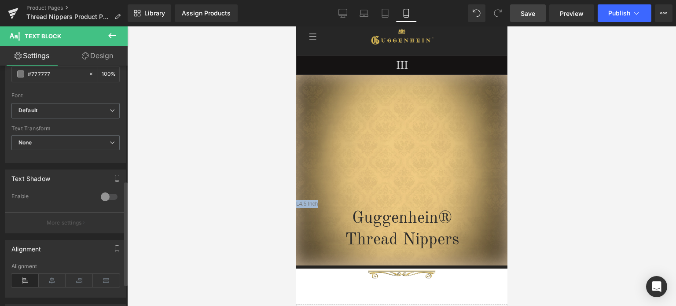
scroll to position [264, 0]
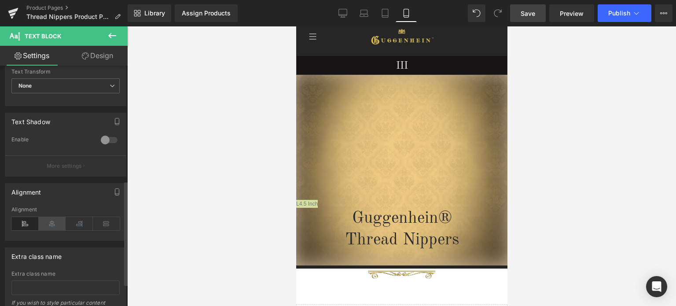
click at [50, 221] on icon at bounding box center [52, 223] width 27 height 13
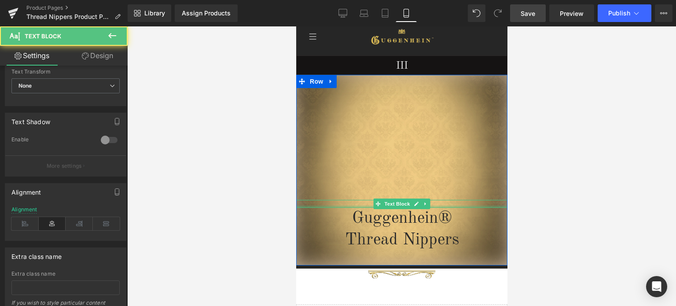
click at [438, 202] on p "L4.5 Inch" at bounding box center [401, 204] width 211 height 8
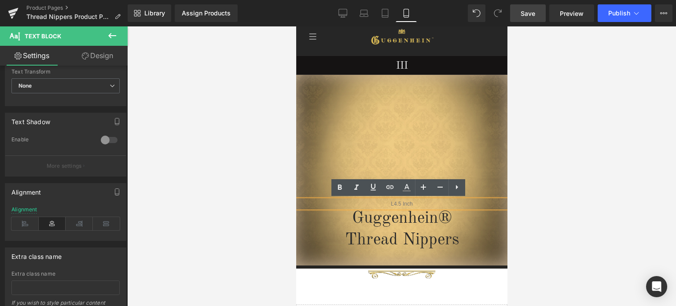
click at [389, 202] on p "L4.5 Inch" at bounding box center [401, 204] width 211 height 8
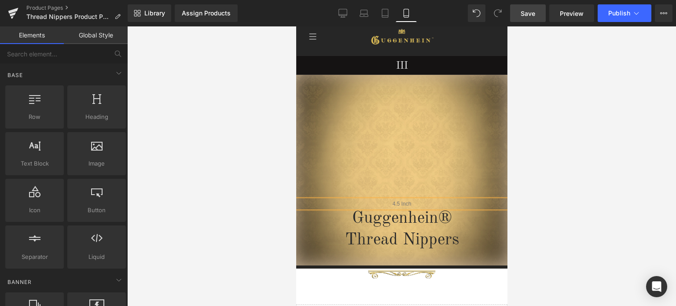
click at [619, 191] on div at bounding box center [401, 165] width 549 height 279
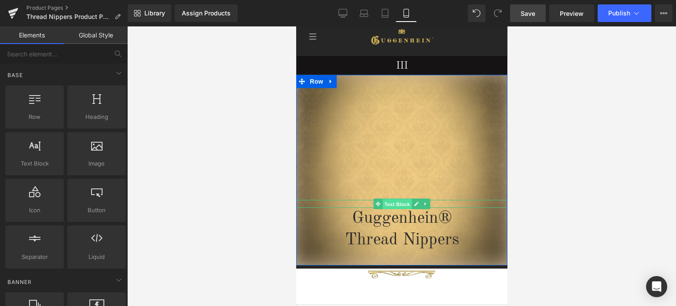
click at [395, 202] on span "Text Block" at bounding box center [396, 204] width 29 height 11
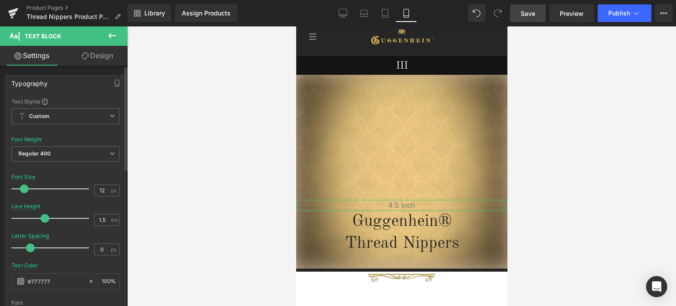
click at [25, 187] on span at bounding box center [24, 188] width 9 height 9
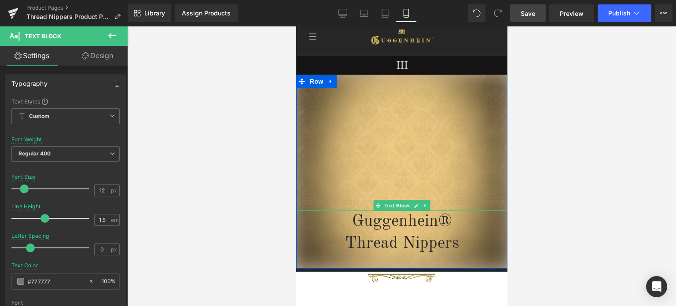
click at [397, 205] on span "Text Block" at bounding box center [396, 205] width 29 height 11
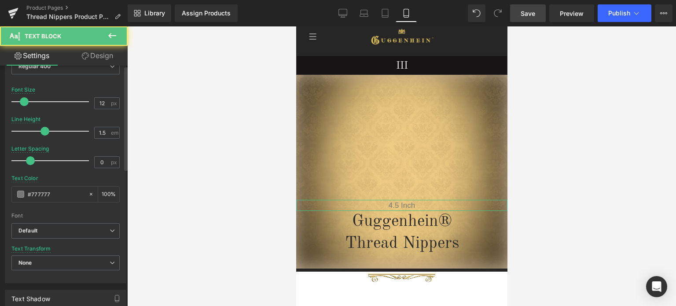
scroll to position [220, 0]
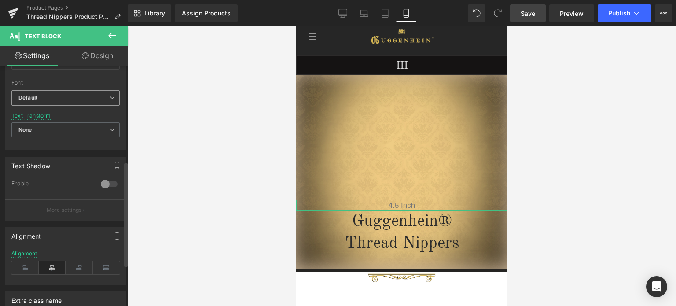
click at [56, 99] on b "Default" at bounding box center [63, 97] width 91 height 7
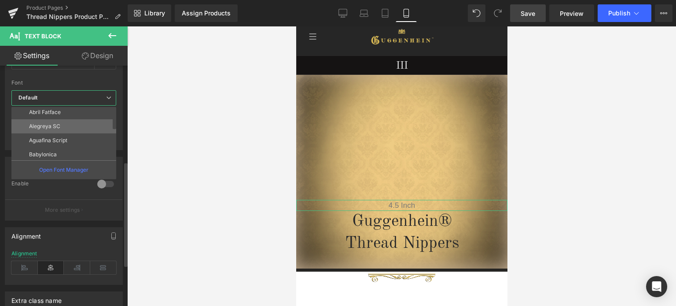
scroll to position [44, 0]
click at [73, 126] on li "Aguafina Script" at bounding box center [65, 126] width 109 height 14
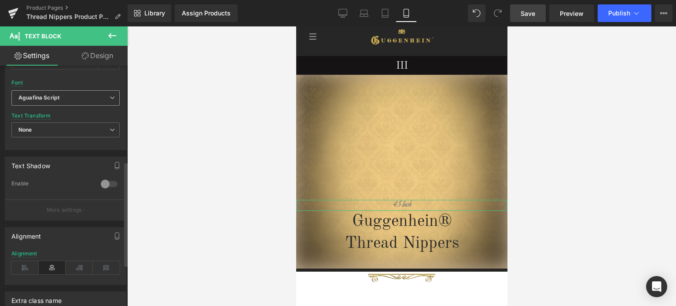
click at [66, 98] on b "Aguafina Script" at bounding box center [63, 97] width 91 height 7
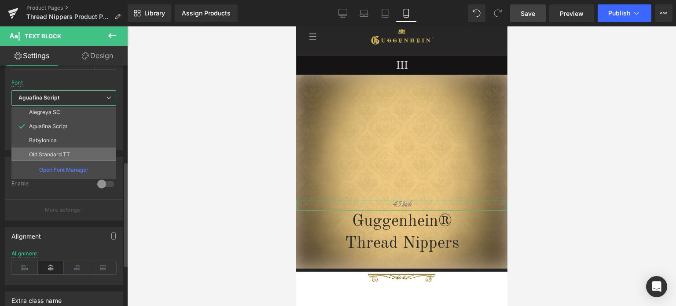
click at [59, 150] on li "Old Standard TT" at bounding box center [65, 154] width 109 height 14
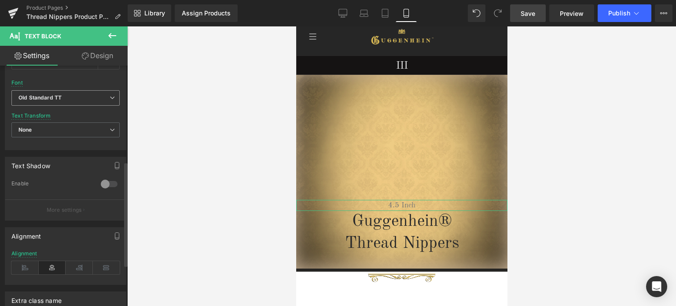
click at [69, 99] on b "Old Standard TT" at bounding box center [63, 97] width 91 height 7
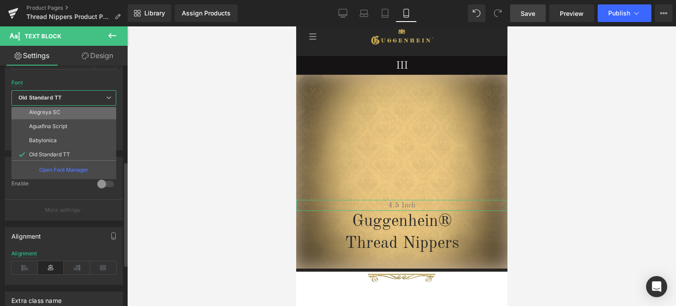
click at [64, 107] on li "Alegreya SC" at bounding box center [65, 112] width 109 height 14
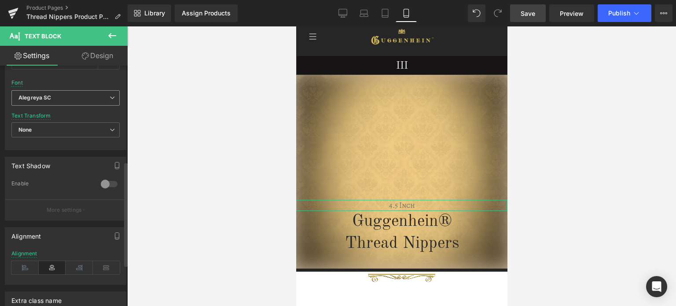
click at [67, 99] on b "Alegreya SC" at bounding box center [63, 97] width 91 height 7
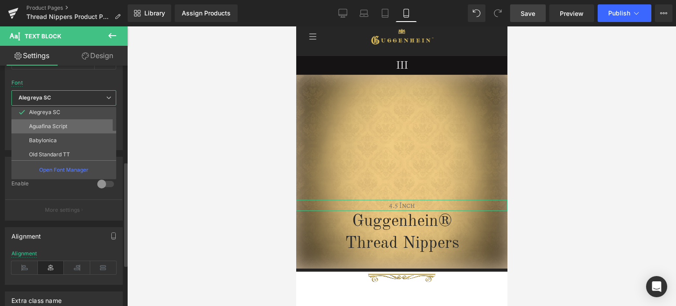
click at [64, 127] on p "Aguafina Script" at bounding box center [48, 126] width 38 height 6
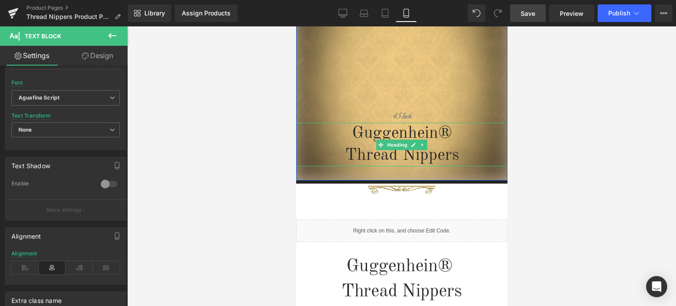
scroll to position [10, 0]
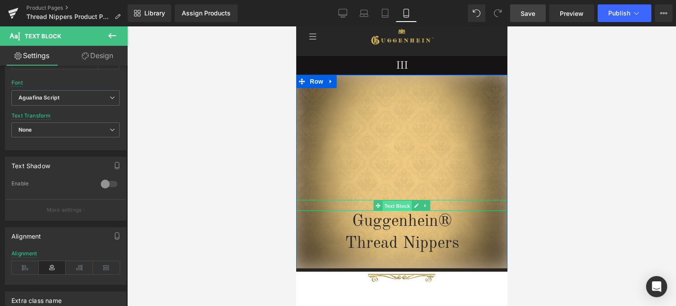
click at [395, 206] on span "Text Block" at bounding box center [396, 205] width 29 height 11
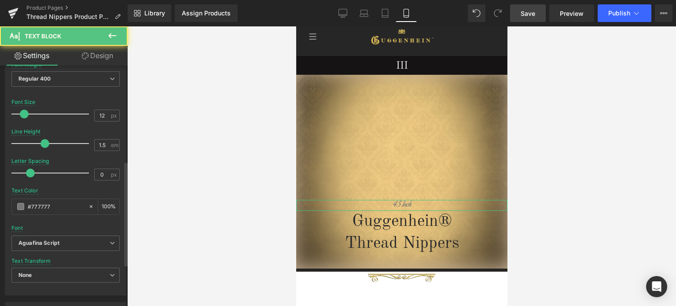
scroll to position [44, 0]
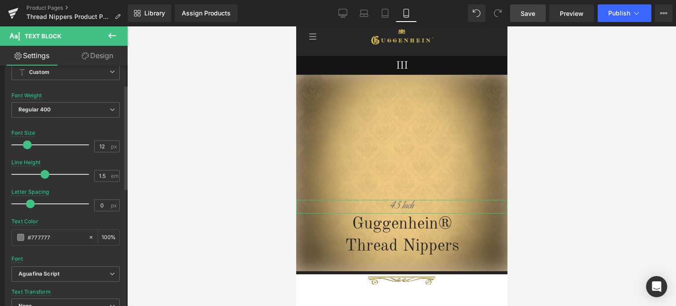
click at [29, 141] on span at bounding box center [27, 144] width 9 height 9
click at [532, 14] on span "Save" at bounding box center [528, 13] width 15 height 9
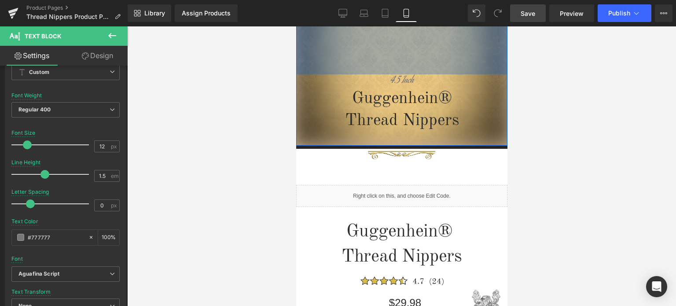
scroll to position [230, 0]
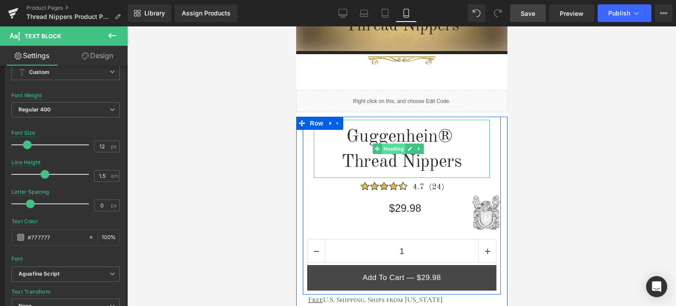
click at [396, 148] on span "Heading" at bounding box center [393, 148] width 24 height 11
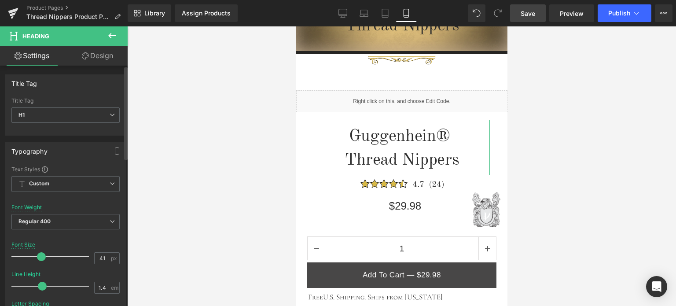
click at [39, 255] on span at bounding box center [41, 256] width 9 height 9
click at [534, 14] on span "Save" at bounding box center [528, 13] width 15 height 9
click at [528, 15] on span "Save" at bounding box center [528, 13] width 15 height 9
click at [531, 13] on span "Save" at bounding box center [528, 13] width 15 height 9
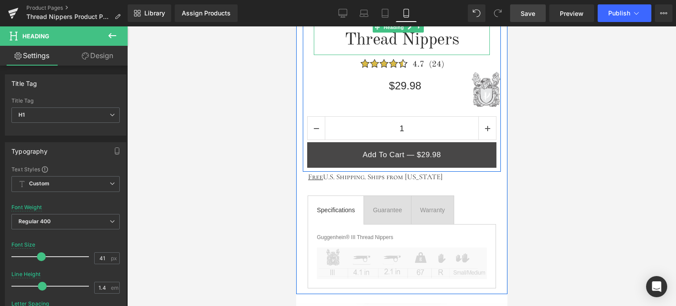
scroll to position [450, 0]
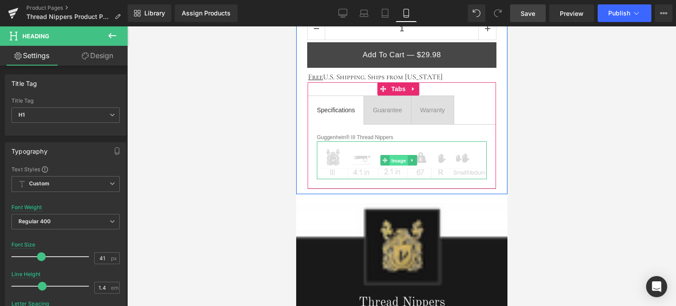
click at [398, 158] on span "Image" at bounding box center [398, 160] width 18 height 11
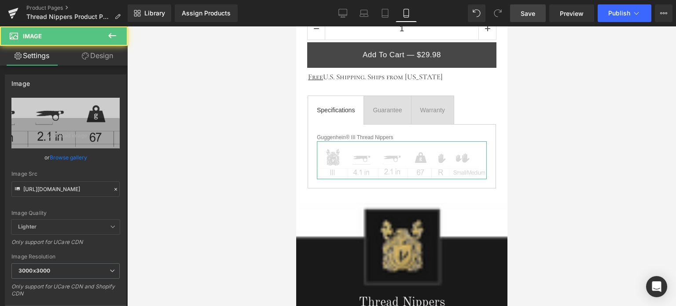
click at [96, 56] on link "Design" at bounding box center [98, 56] width 64 height 20
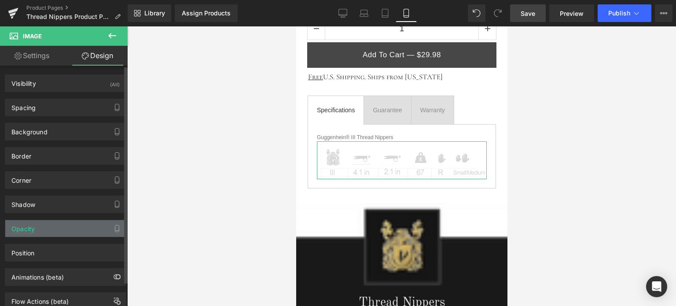
click at [55, 226] on div "Opacity" at bounding box center [65, 228] width 121 height 17
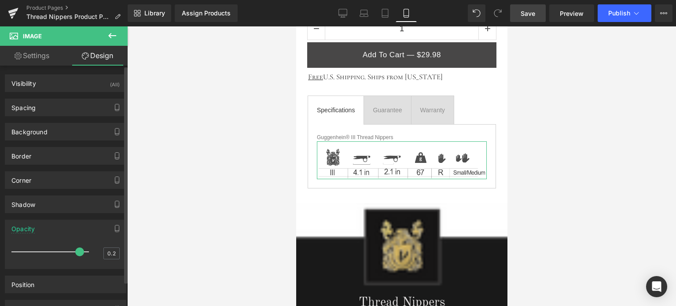
drag, startPoint x: 13, startPoint y: 247, endPoint x: 75, endPoint y: 248, distance: 61.6
click at [75, 248] on span at bounding box center [79, 251] width 9 height 9
drag, startPoint x: 78, startPoint y: 250, endPoint x: 94, endPoint y: 250, distance: 15.4
click at [94, 250] on div "0.2" at bounding box center [65, 254] width 108 height 23
click at [42, 55] on link "Settings" at bounding box center [32, 56] width 64 height 20
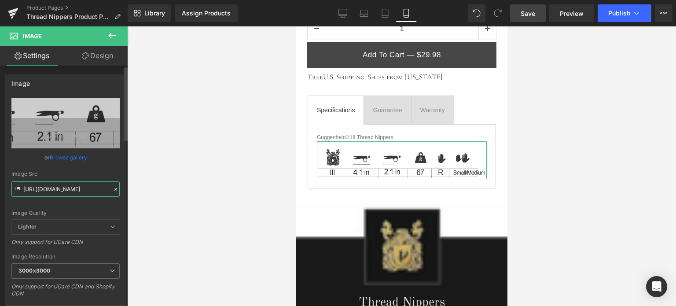
click at [65, 185] on input "https://cdn.shopify.com/s/files/1/0566/0963/6442/files/2_625df9d4-e69f-42f3-80b…" at bounding box center [65, 188] width 108 height 15
paste input "1_a9f6baed-0e30-46e2-a8f3-f2eb44a2b95c.jpg?v=1755065666"
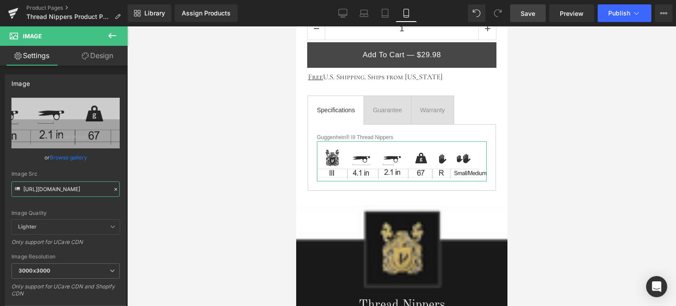
type input "https://cdn.shopify.com/s/files/1/0566/0963/6442/files/1_a9f6baed-0e30-46e2-a8f…"
click at [100, 55] on link "Design" at bounding box center [98, 56] width 64 height 20
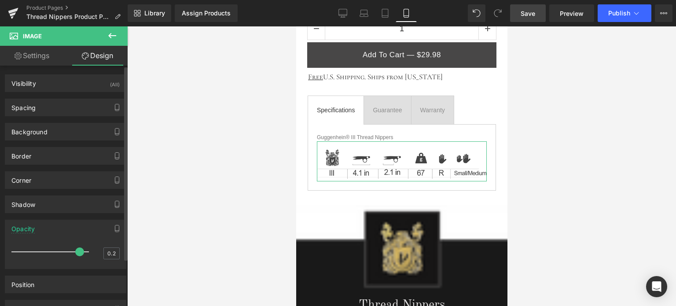
drag, startPoint x: 85, startPoint y: 251, endPoint x: 80, endPoint y: 250, distance: 5.3
click at [80, 250] on span at bounding box center [79, 251] width 9 height 9
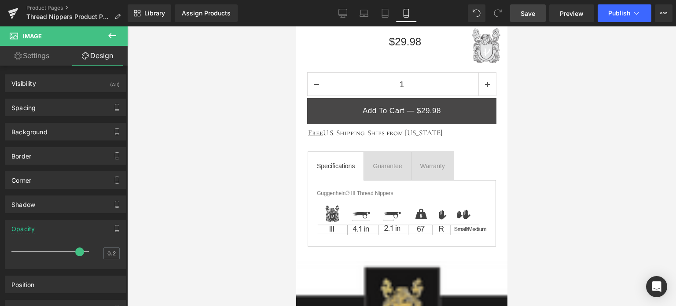
scroll to position [467, 0]
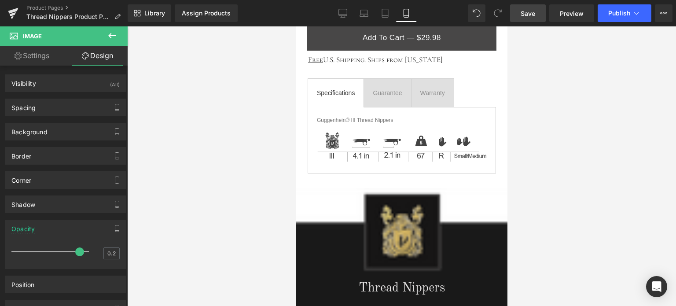
click at [531, 12] on span "Save" at bounding box center [528, 13] width 15 height 9
click at [532, 12] on span "Save" at bounding box center [528, 13] width 15 height 9
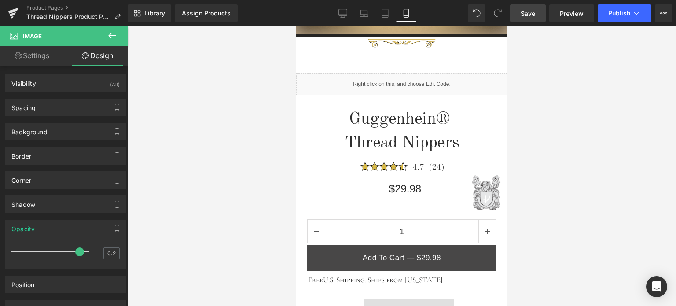
scroll to position [115, 0]
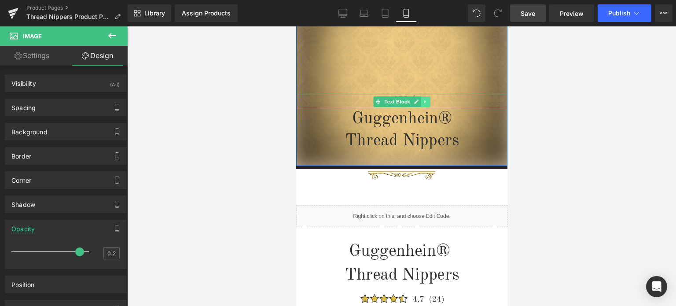
click at [422, 103] on icon at bounding box center [424, 101] width 5 height 5
drag, startPoint x: 425, startPoint y: 102, endPoint x: 423, endPoint y: 98, distance: 4.7
click at [427, 102] on icon at bounding box center [429, 101] width 5 height 5
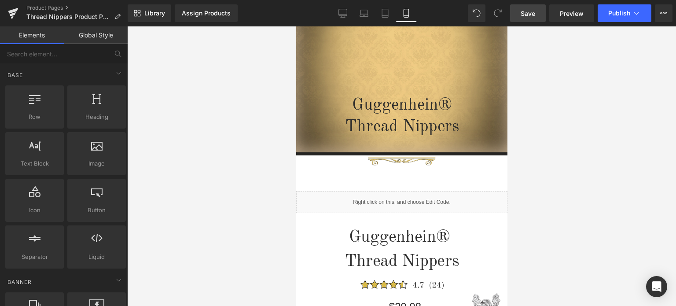
click at [530, 9] on span "Save" at bounding box center [528, 13] width 15 height 9
click at [529, 11] on span "Save" at bounding box center [528, 13] width 15 height 9
click at [531, 14] on span "Save" at bounding box center [528, 13] width 15 height 9
click at [528, 14] on span "Save" at bounding box center [528, 13] width 15 height 9
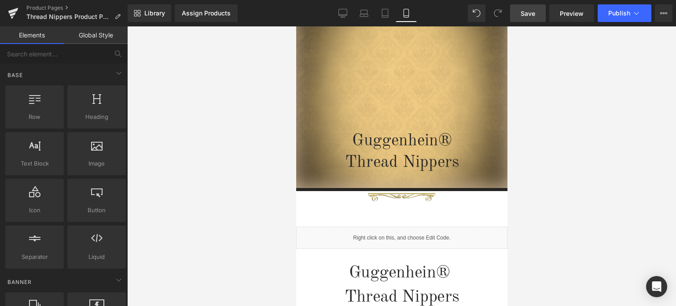
scroll to position [13, 0]
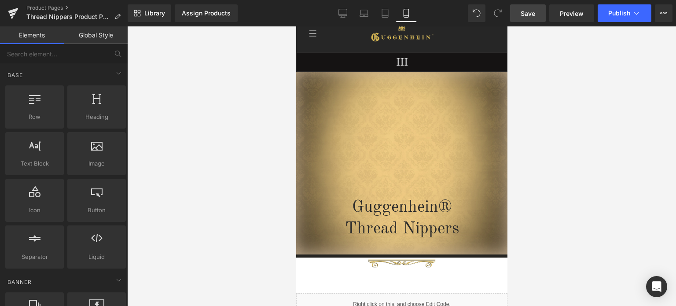
drag, startPoint x: 505, startPoint y: 74, endPoint x: 821, endPoint y: 87, distance: 316.6
click at [528, 13] on span "Save" at bounding box center [528, 13] width 15 height 9
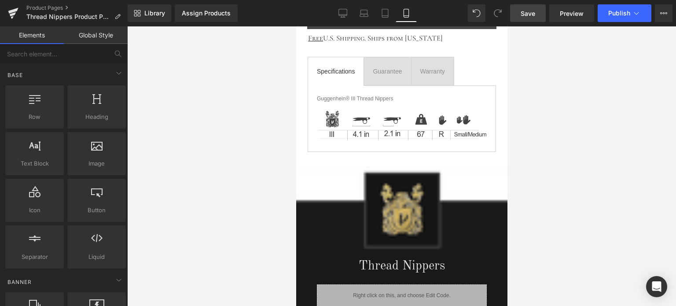
scroll to position [497, 0]
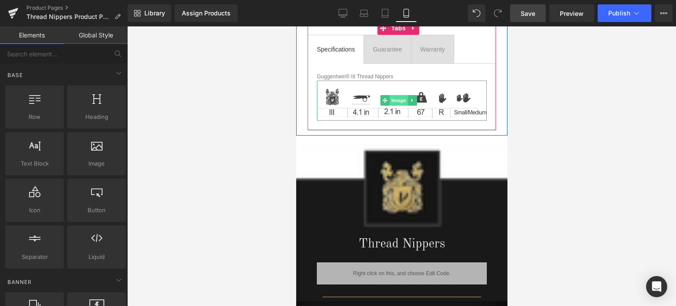
click at [397, 98] on span "Image" at bounding box center [398, 100] width 18 height 11
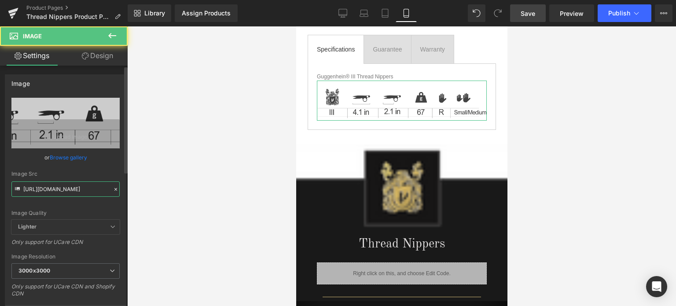
click at [65, 191] on input "https://cdn.shopify.com/s/files/1/0566/0963/6442/files/1_a9f6baed-0e30-46e2-a8f…" at bounding box center [65, 188] width 108 height 15
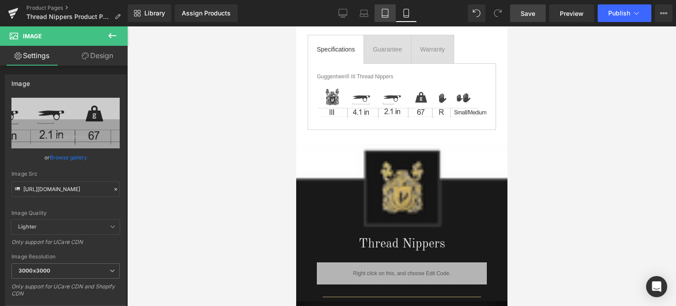
click at [389, 15] on icon at bounding box center [385, 13] width 9 height 9
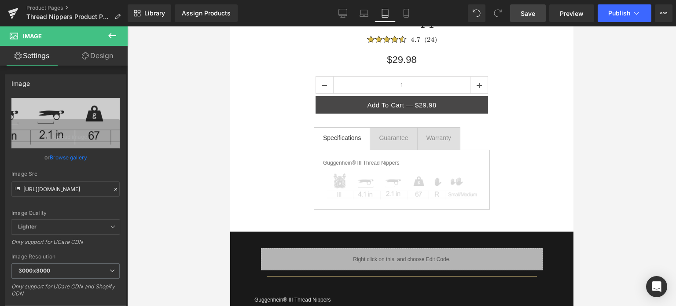
scroll to position [264, 0]
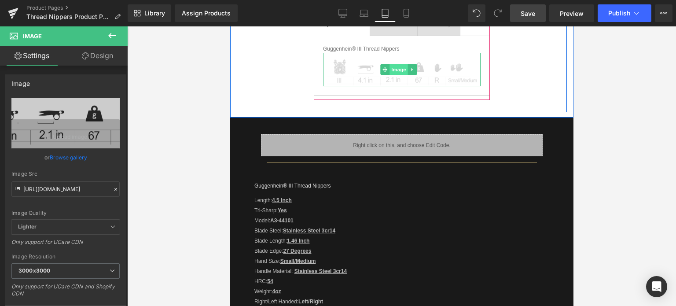
click at [400, 69] on span "Image" at bounding box center [398, 69] width 18 height 11
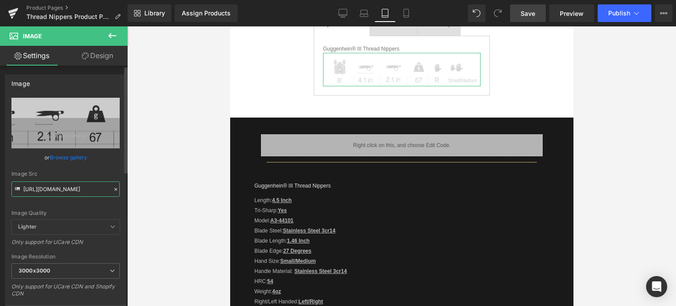
click at [56, 189] on input "https://cdn.shopify.com/s/files/1/0566/0963/6442/files/2_625df9d4-e69f-42f3-80b…" at bounding box center [65, 188] width 108 height 15
paste input "1_a9f6baed-0e30-46e2-a8f3-f2eb44a2b95c_3000x3000.jpg?v=1755065666"
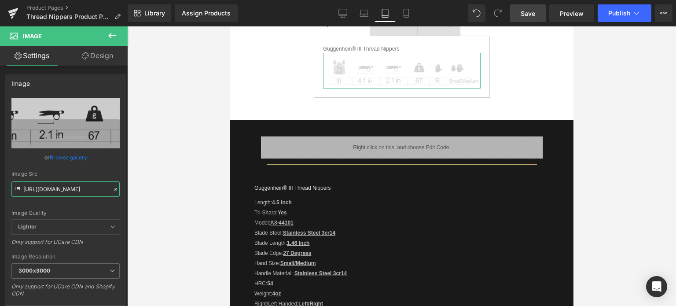
type input "https://cdn.shopify.com/s/files/1/0566/0963/6442/files/1_a9f6baed-0e30-46e2-a8f…"
click at [104, 53] on link "Design" at bounding box center [98, 56] width 64 height 20
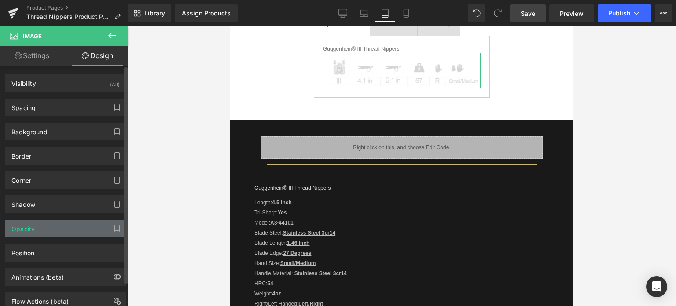
click at [61, 227] on div "Opacity" at bounding box center [65, 228] width 121 height 17
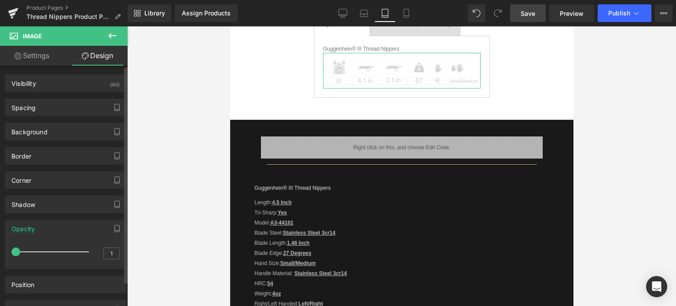
click at [75, 249] on div at bounding box center [52, 252] width 73 height 18
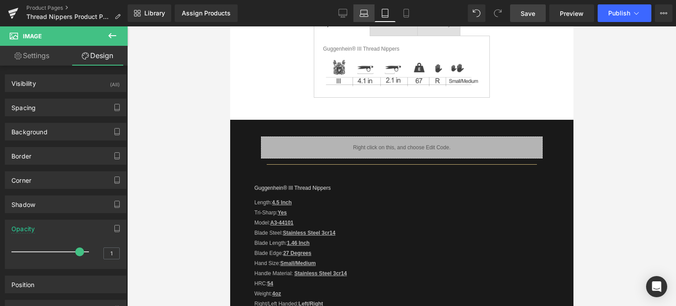
click at [361, 10] on icon at bounding box center [364, 12] width 7 height 4
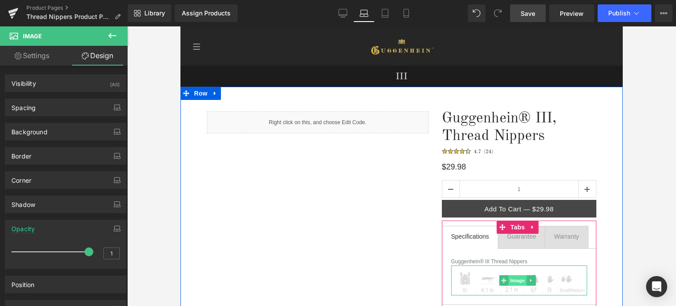
click at [512, 283] on span "Image" at bounding box center [518, 280] width 18 height 11
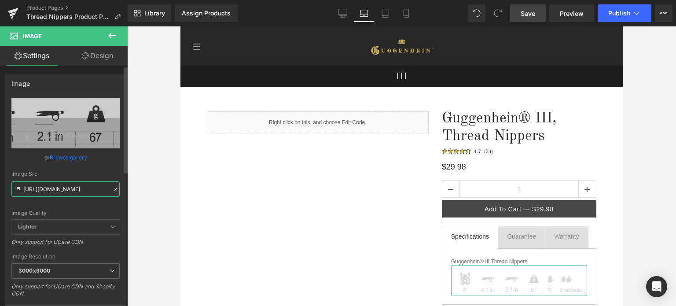
click at [67, 186] on input "https://cdn.shopify.com/s/files/1/0566/0963/6442/files/2_625df9d4-e69f-42f3-80b…" at bounding box center [65, 188] width 108 height 15
paste input "1_a9f6baed-0e30-46e2-a8f3-f2eb44a2b95c_3000x3000.jpg?v=1755065666"
type input "https://cdn.shopify.com/s/files/1/0566/0963/6442/files/1_a9f6baed-0e30-46e2-a8f…"
click at [98, 59] on link "Design" at bounding box center [98, 56] width 64 height 20
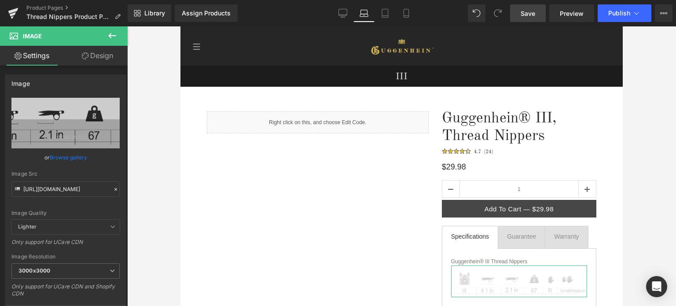
scroll to position [0, 0]
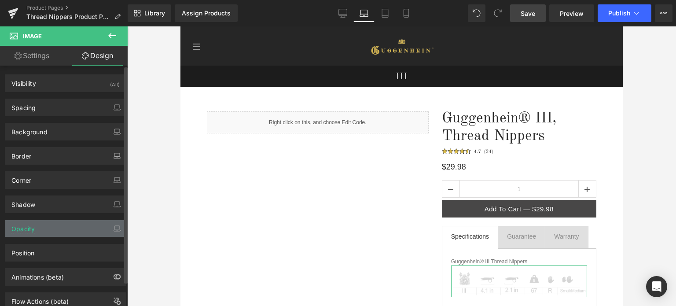
click at [57, 231] on div "Opacity" at bounding box center [65, 228] width 121 height 17
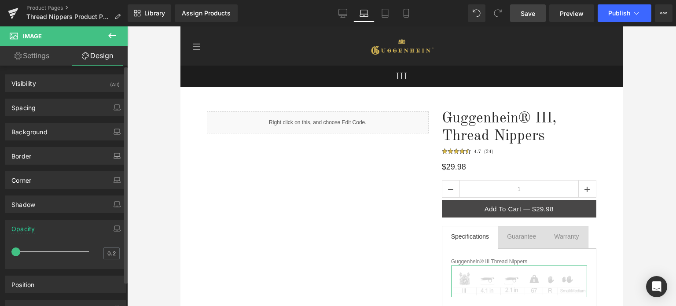
click at [76, 250] on div at bounding box center [52, 252] width 73 height 18
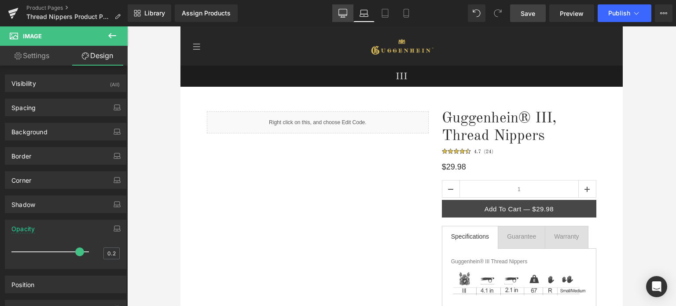
click at [343, 16] on icon at bounding box center [342, 13] width 9 height 9
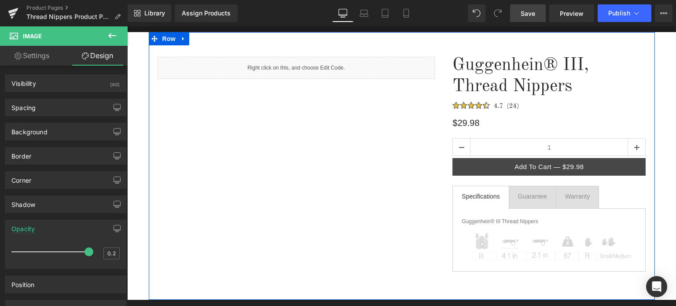
scroll to position [132, 0]
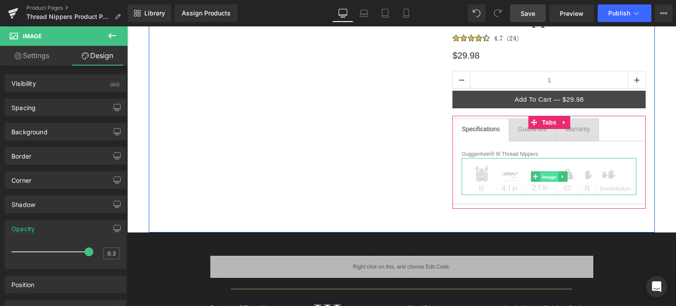
click at [545, 176] on span "Image" at bounding box center [549, 176] width 18 height 11
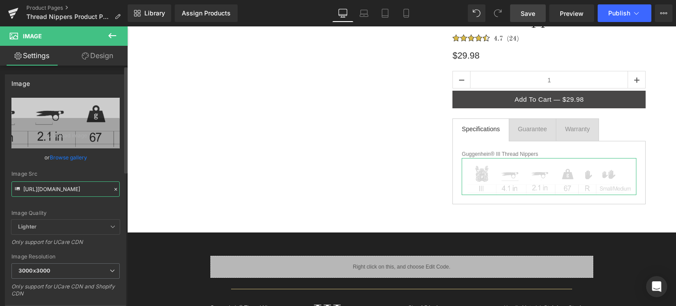
click at [58, 186] on input "https://cdn.shopify.com/s/files/1/0566/0963/6442/files/2_625df9d4-e69f-42f3-80b…" at bounding box center [65, 188] width 108 height 15
paste input "1_a9f6baed-0e30-46e2-a8f3-f2eb44a2b95c_3000x3000.jpg?v=1755065666"
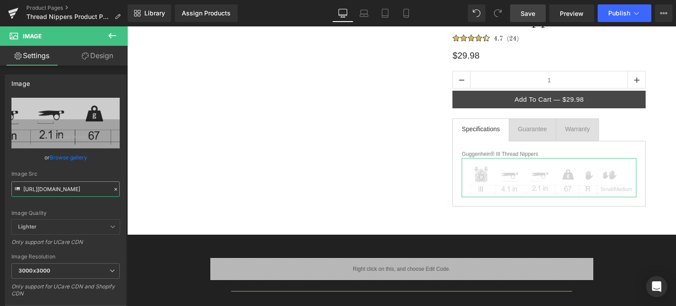
type input "https://cdn.shopify.com/s/files/1/0566/0963/6442/files/1_a9f6baed-0e30-46e2-a8f…"
click at [97, 59] on link "Design" at bounding box center [98, 56] width 64 height 20
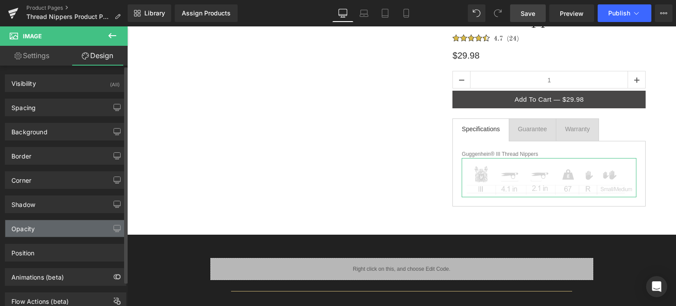
click at [51, 228] on div "Opacity" at bounding box center [65, 228] width 121 height 17
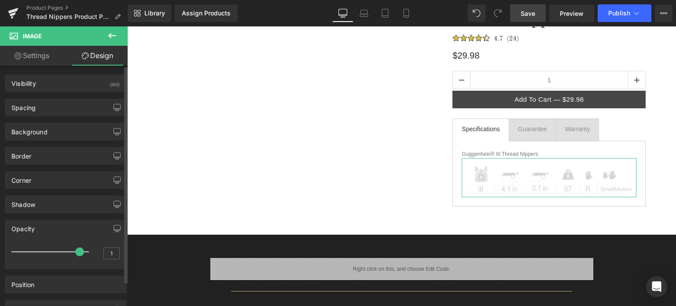
click at [80, 250] on div at bounding box center [52, 252] width 73 height 18
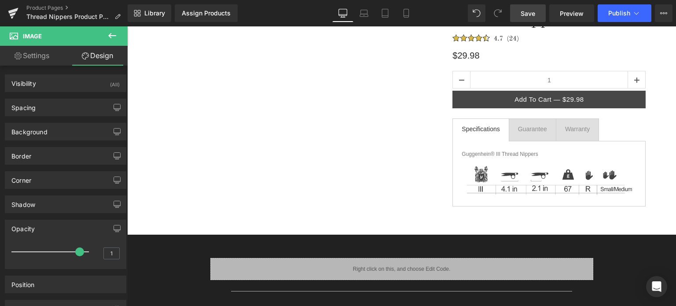
click at [529, 10] on span "Save" at bounding box center [528, 13] width 15 height 9
click at [525, 15] on span "Save" at bounding box center [528, 13] width 15 height 9
click at [529, 11] on span "Save" at bounding box center [528, 13] width 15 height 9
click at [52, 7] on link "Product Pages" at bounding box center [76, 7] width 101 height 7
